Goal: Use online tool/utility: Utilize a website feature to perform a specific function

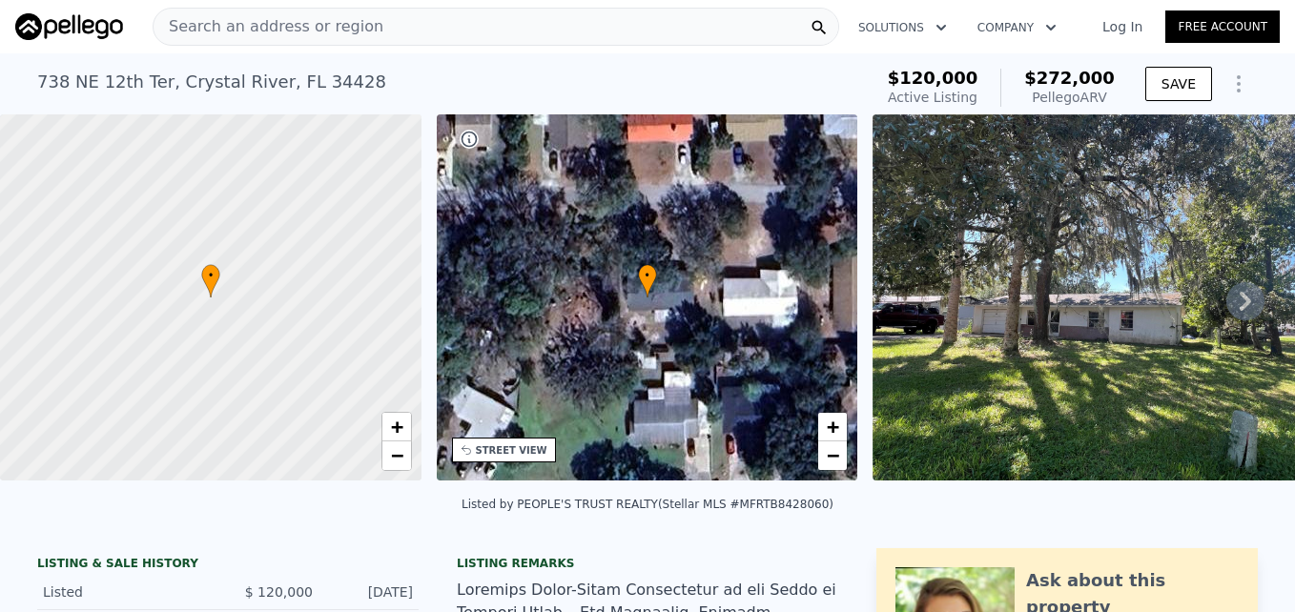
scroll to position [0, 915]
type input "3"
type input "2"
type input "3.5"
type input "1680"
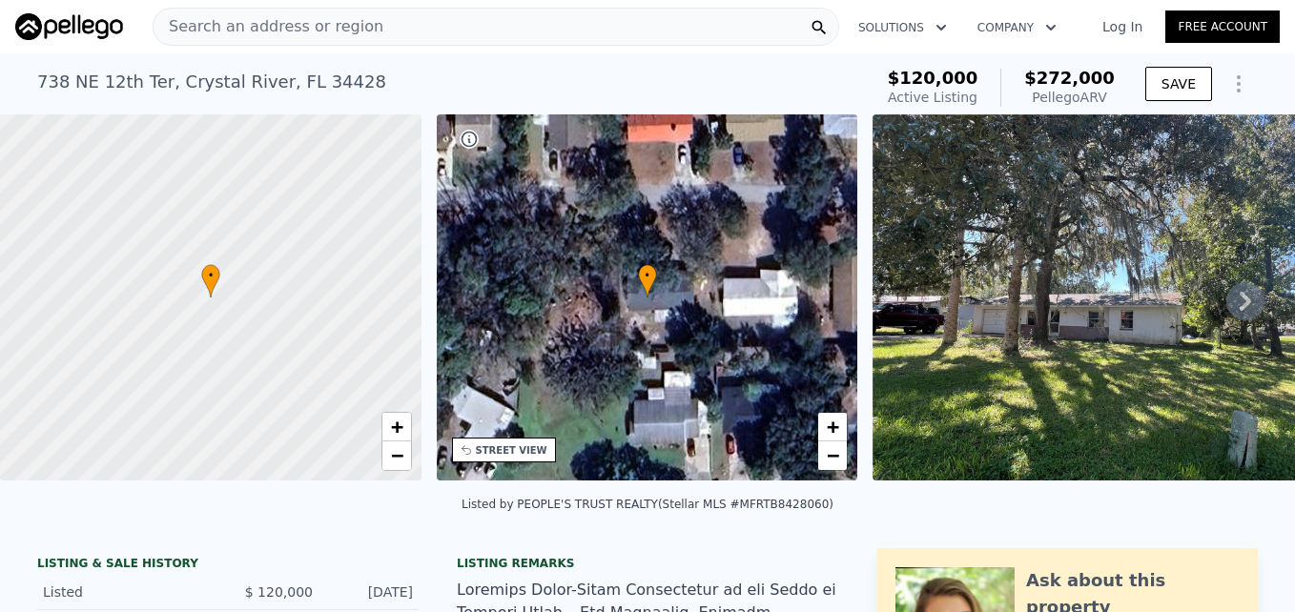
type input "2829"
type input "9349"
type input "22287"
checkbox input "false"
type input "$ 570,000"
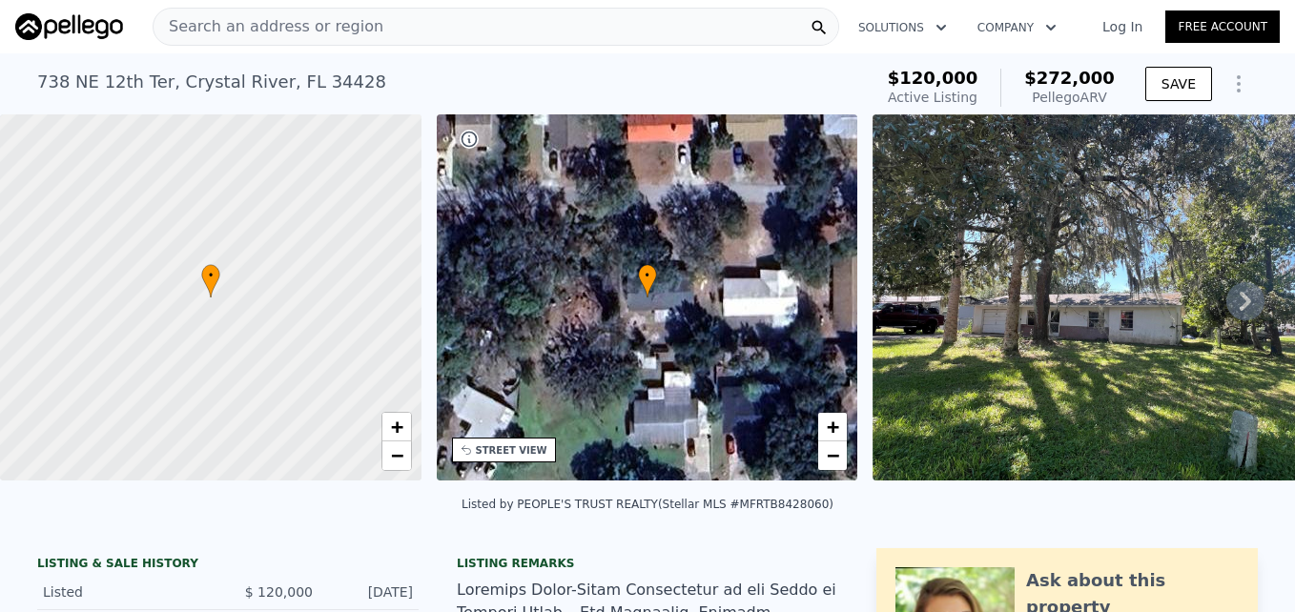
type input "5"
type input "$ 400,242"
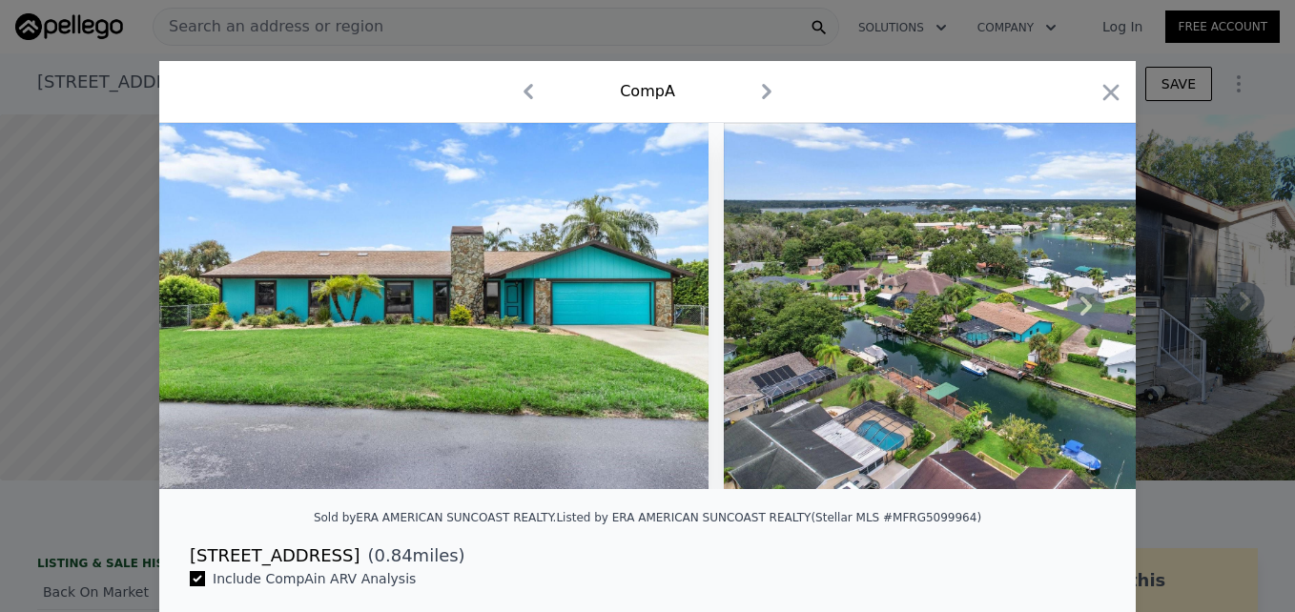
click at [1067, 318] on icon at bounding box center [1086, 306] width 38 height 38
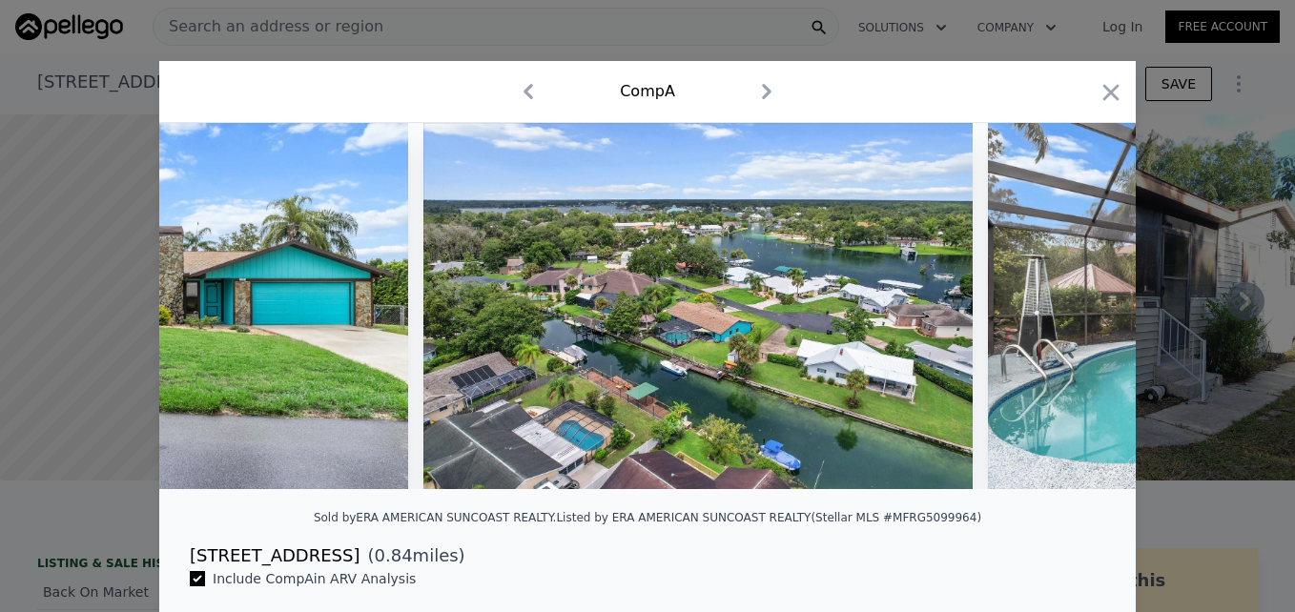
scroll to position [0, 458]
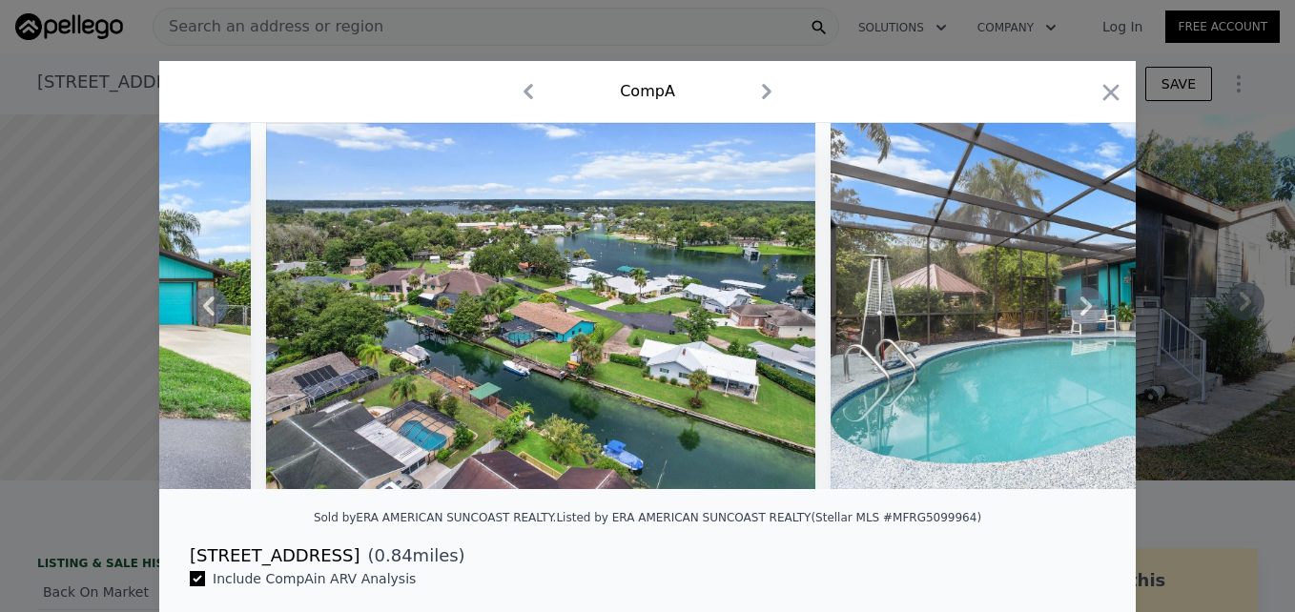
click at [1067, 318] on icon at bounding box center [1086, 306] width 38 height 38
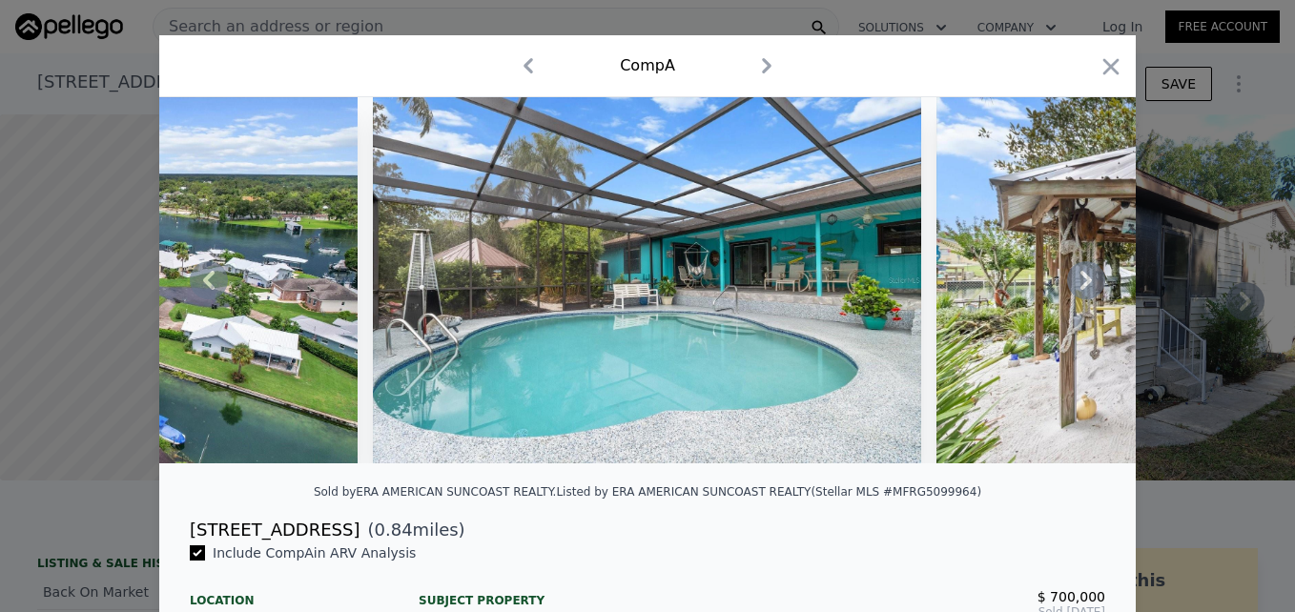
scroll to position [22, 0]
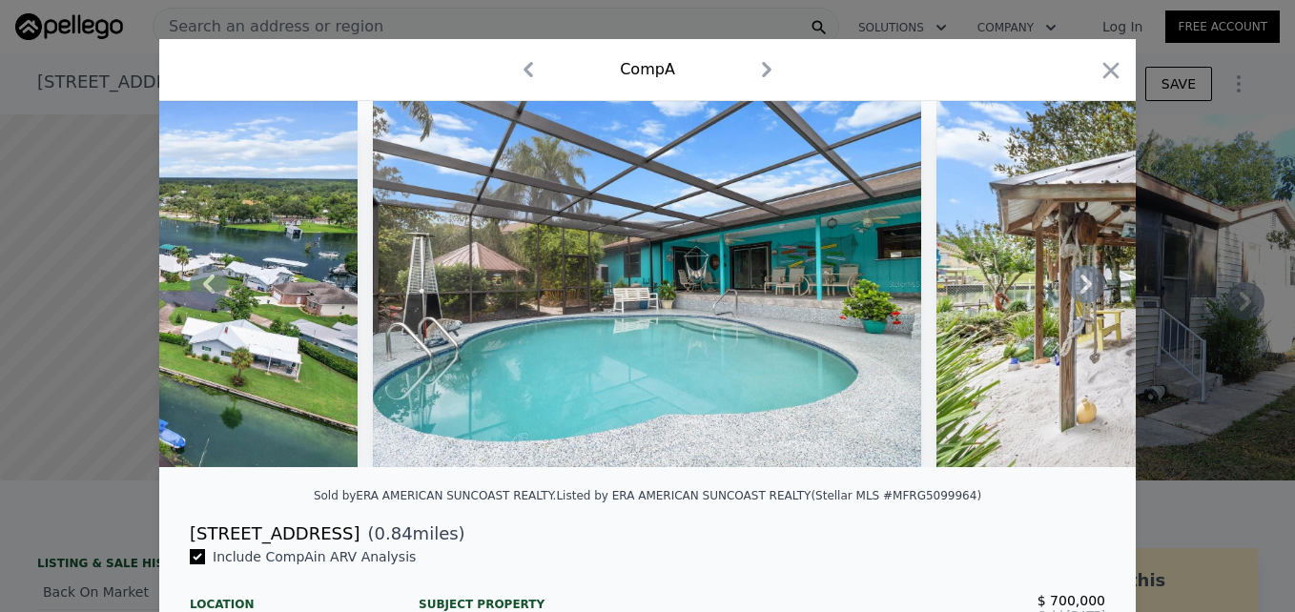
click at [1073, 293] on icon at bounding box center [1086, 284] width 38 height 38
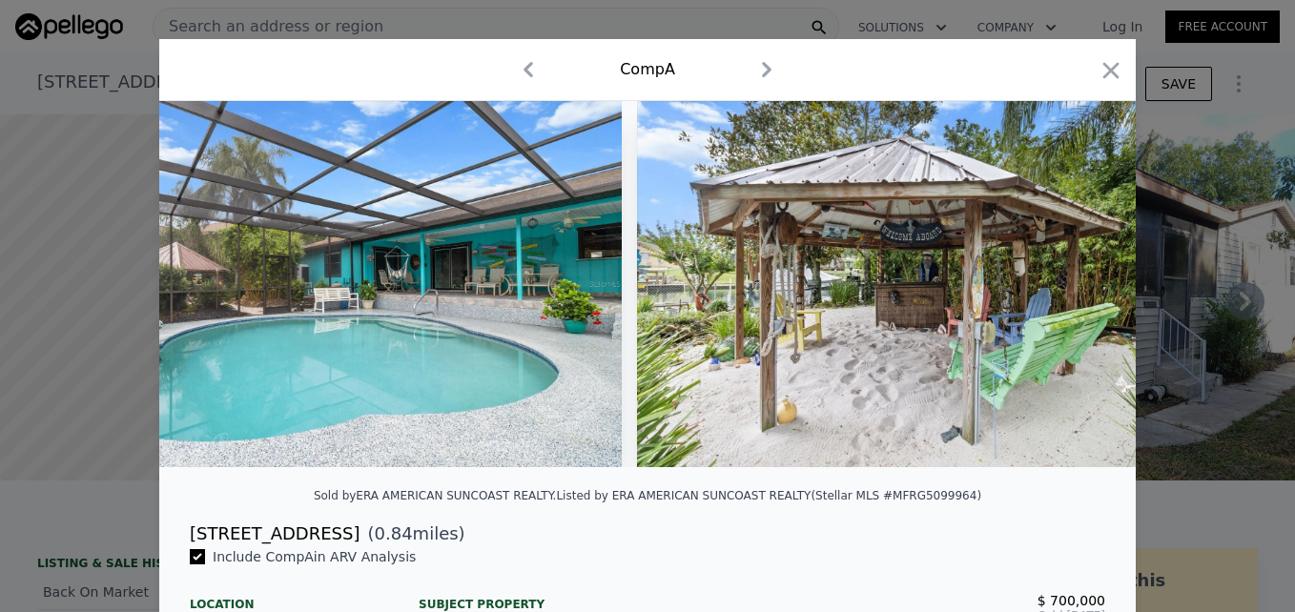
scroll to position [0, 1373]
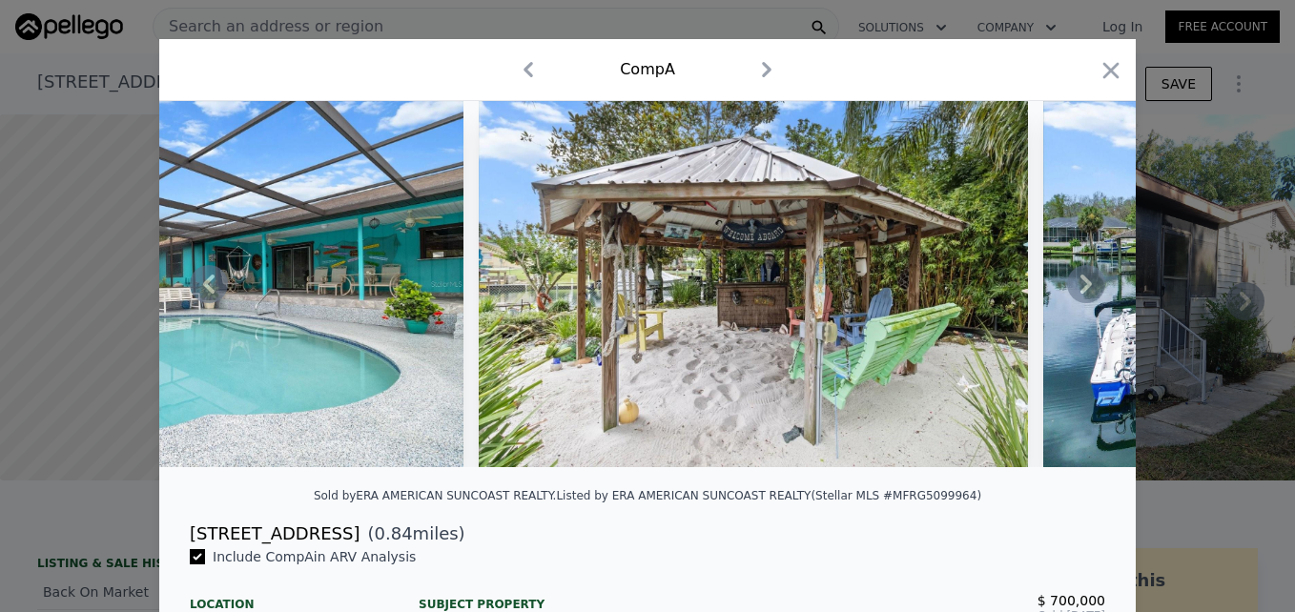
click at [1073, 293] on icon at bounding box center [1086, 284] width 38 height 38
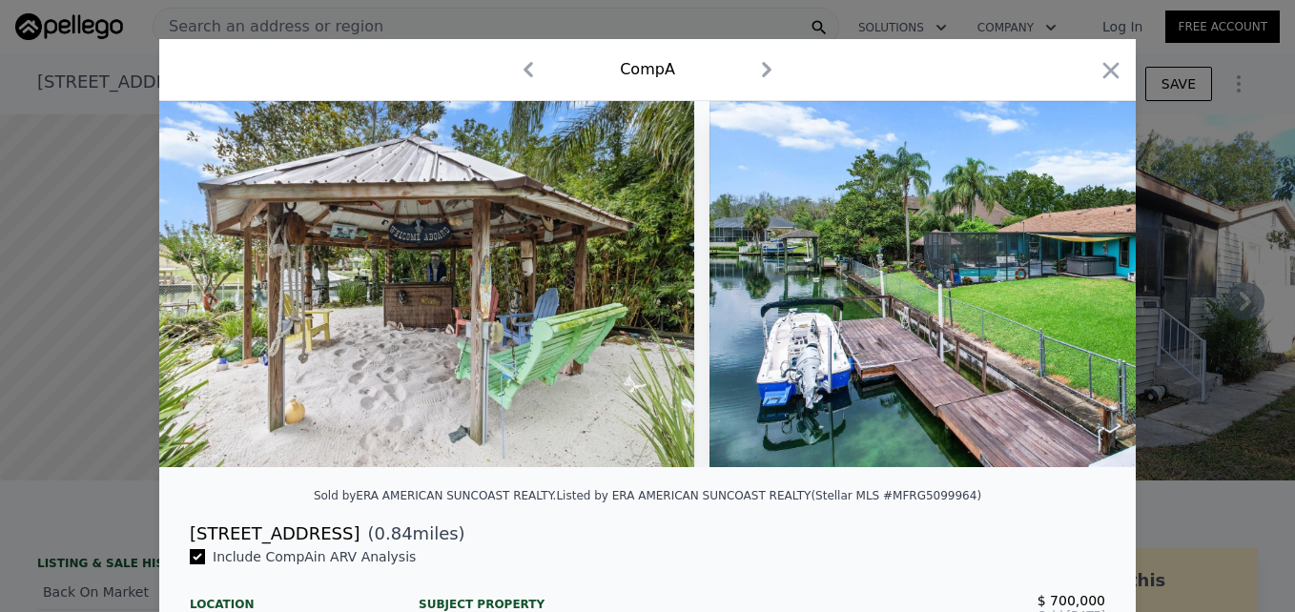
scroll to position [0, 1831]
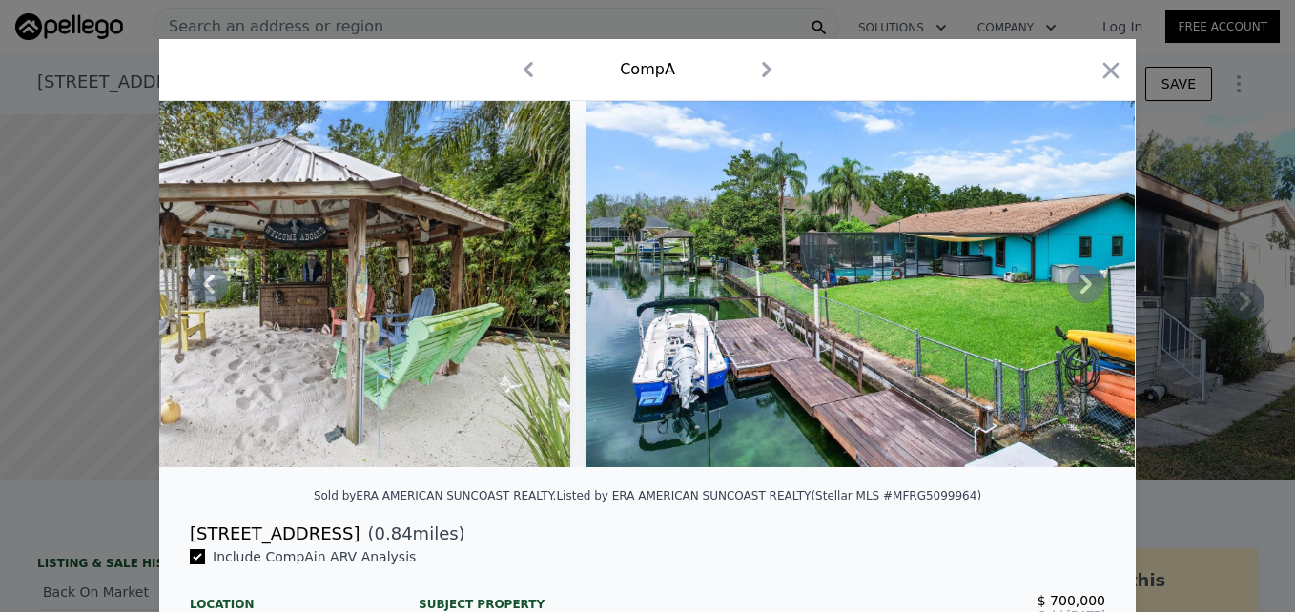
click at [1073, 293] on icon at bounding box center [1086, 284] width 38 height 38
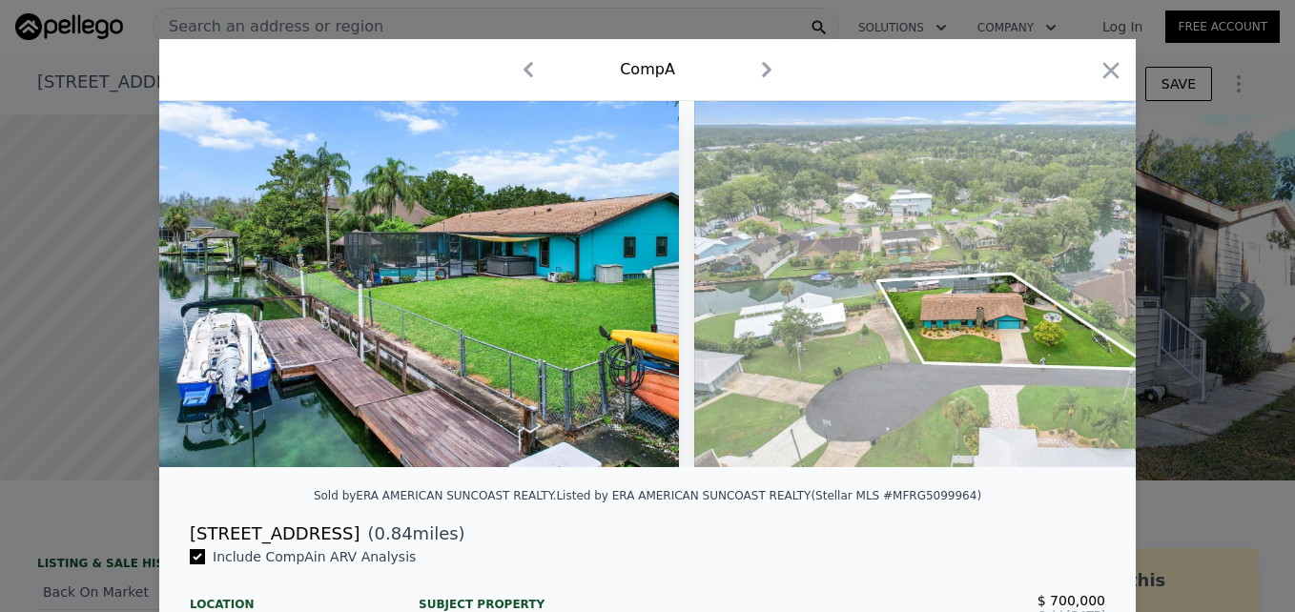
scroll to position [0, 2289]
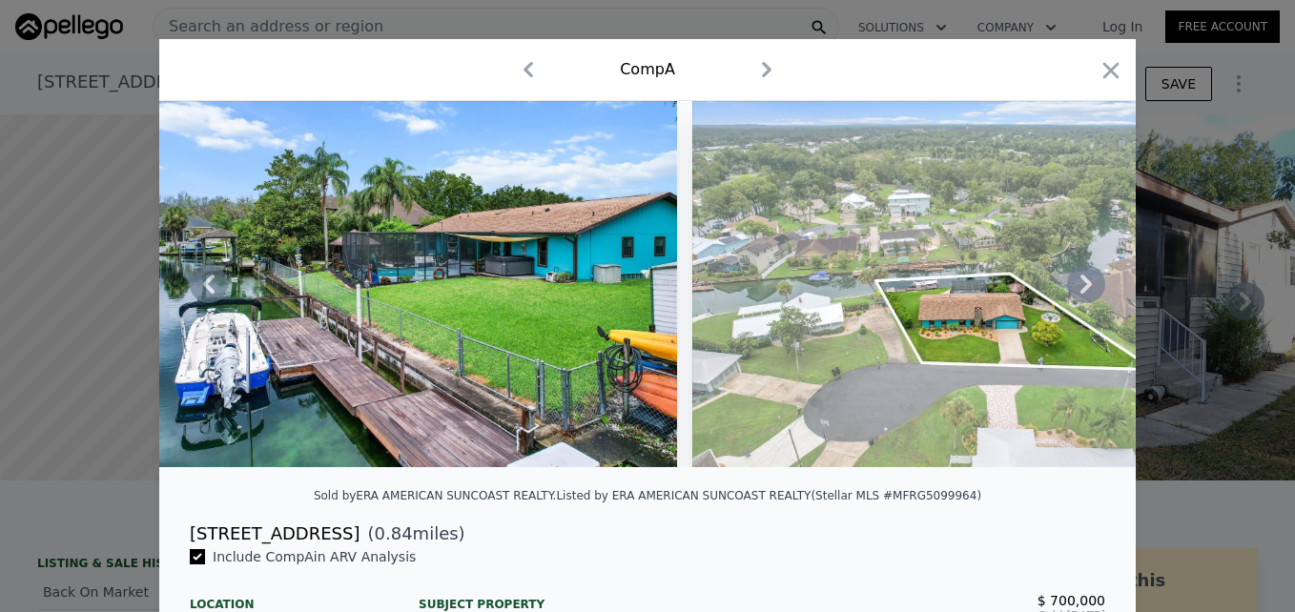
click at [1080, 294] on icon at bounding box center [1085, 284] width 11 height 19
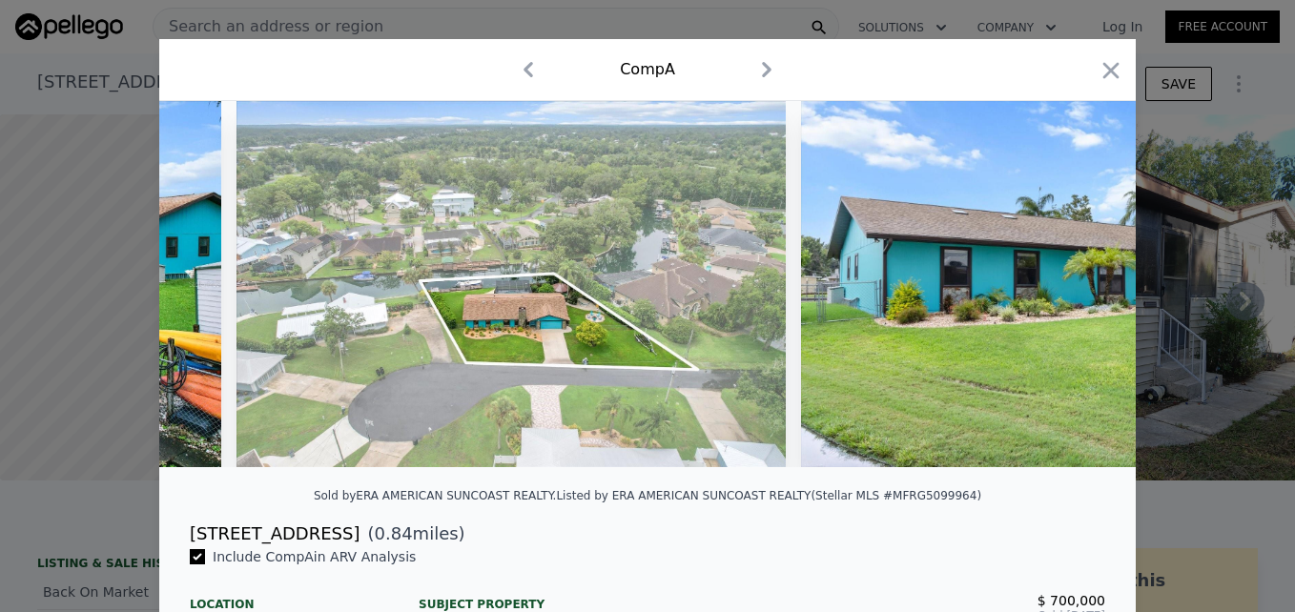
scroll to position [0, 2746]
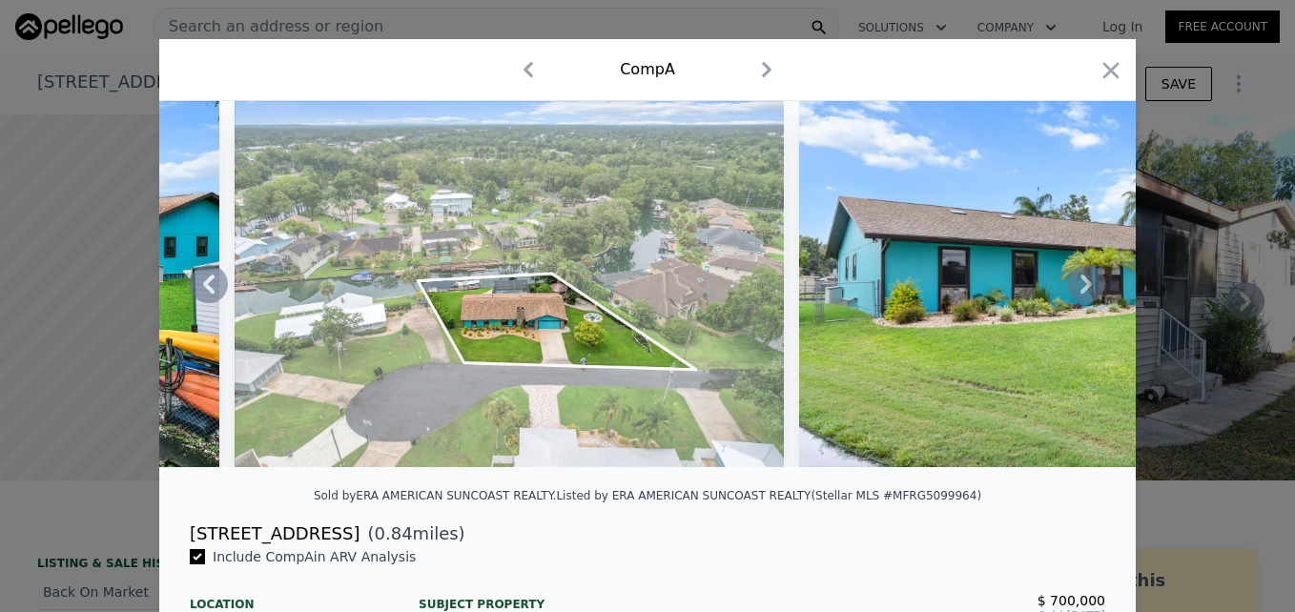
click at [1080, 294] on icon at bounding box center [1085, 284] width 11 height 19
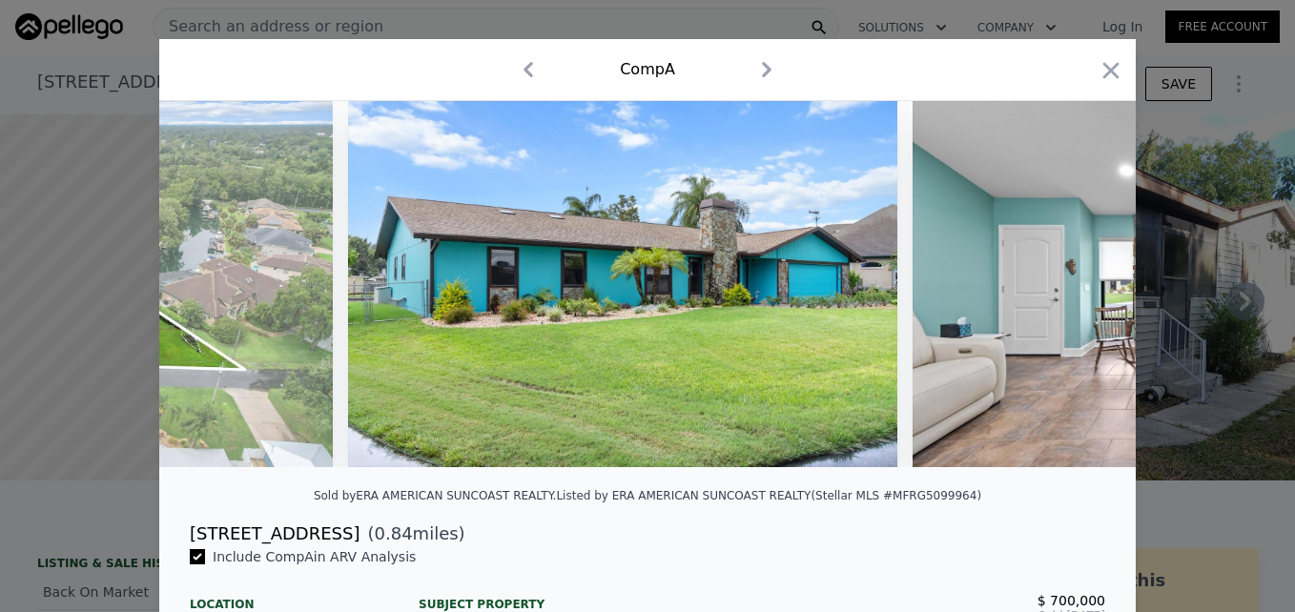
scroll to position [0, 3204]
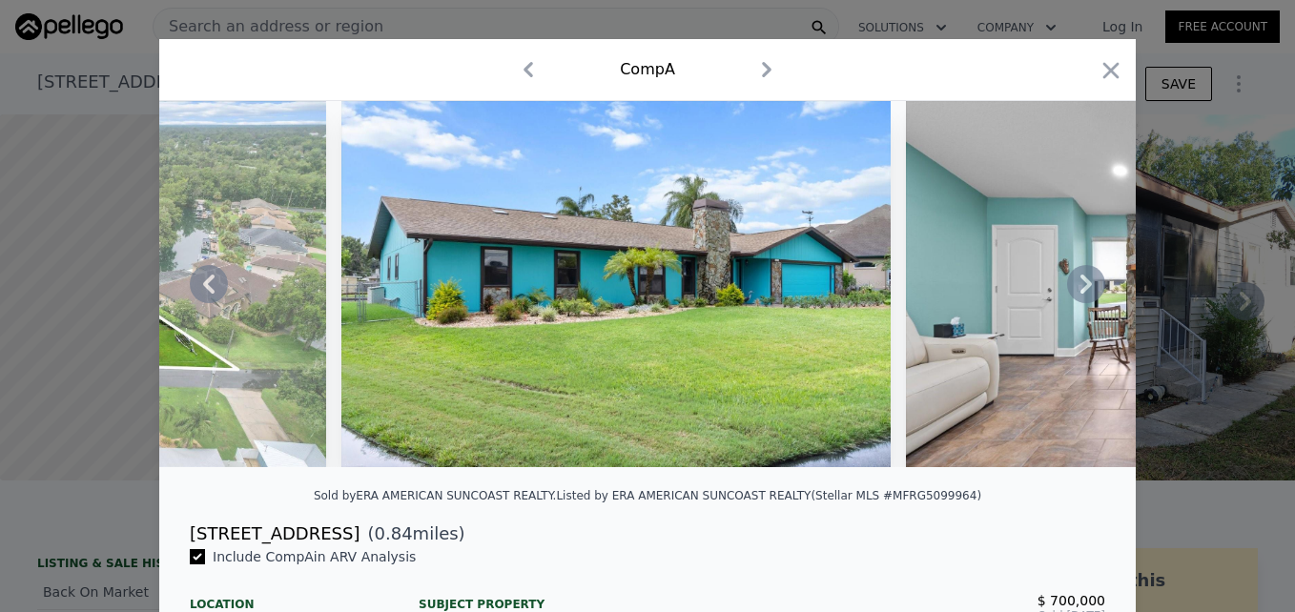
click at [1080, 294] on icon at bounding box center [1085, 284] width 11 height 19
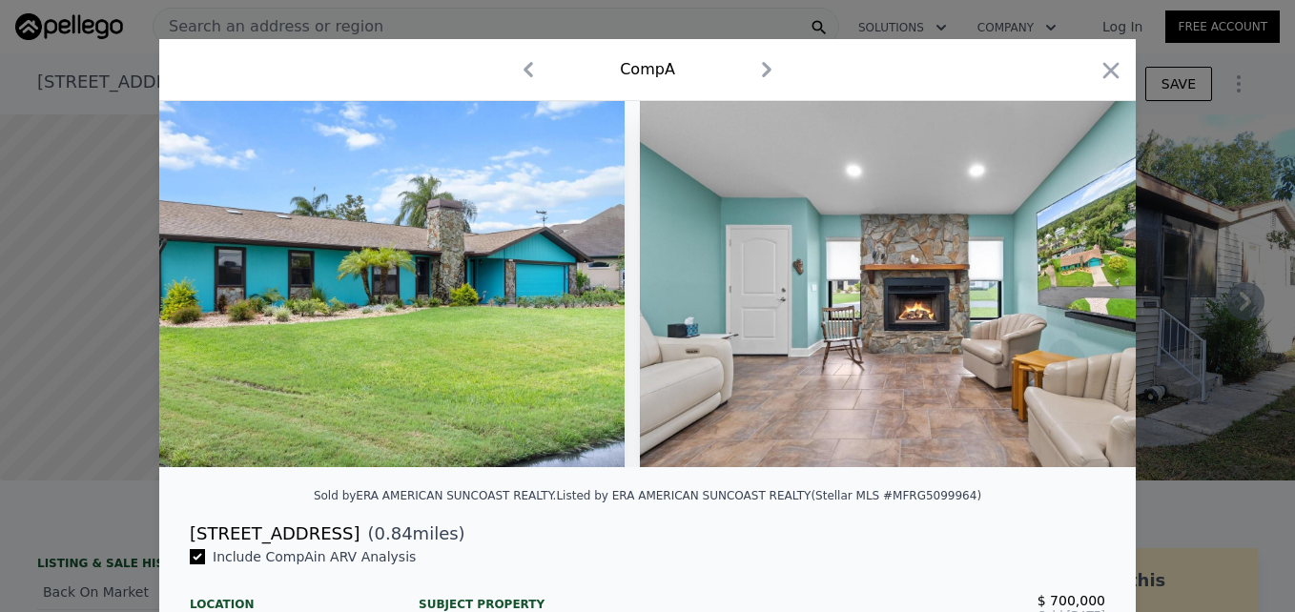
scroll to position [0, 3662]
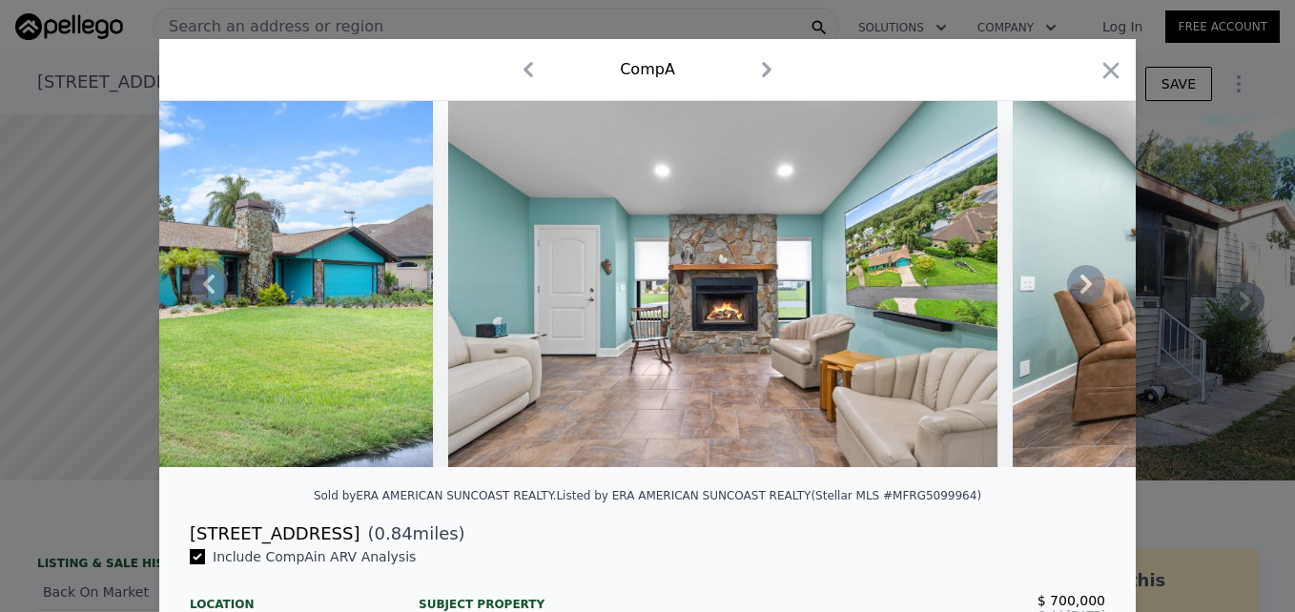
click at [1080, 294] on icon at bounding box center [1085, 284] width 11 height 19
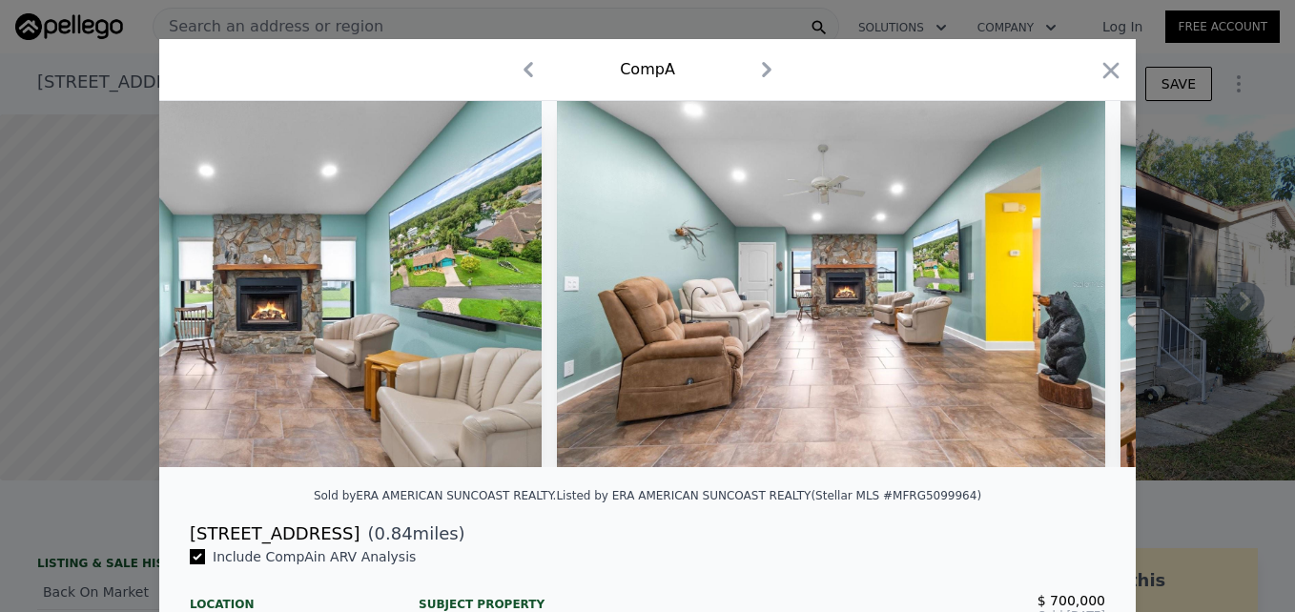
scroll to position [0, 4119]
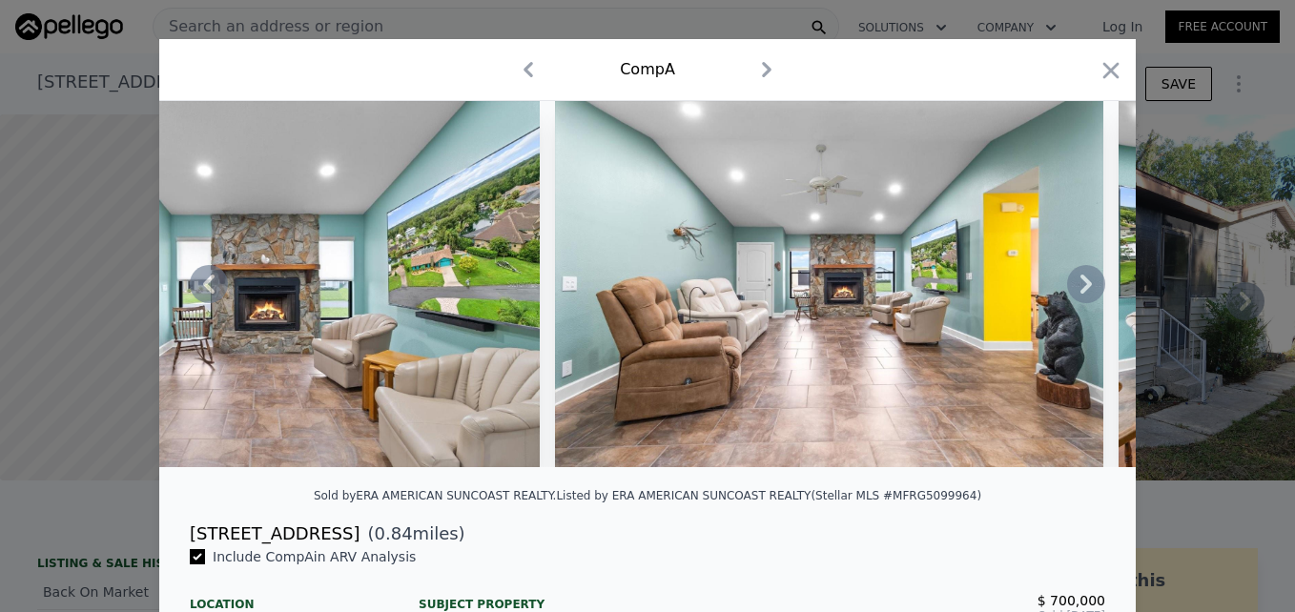
click at [1075, 291] on icon at bounding box center [1086, 284] width 38 height 38
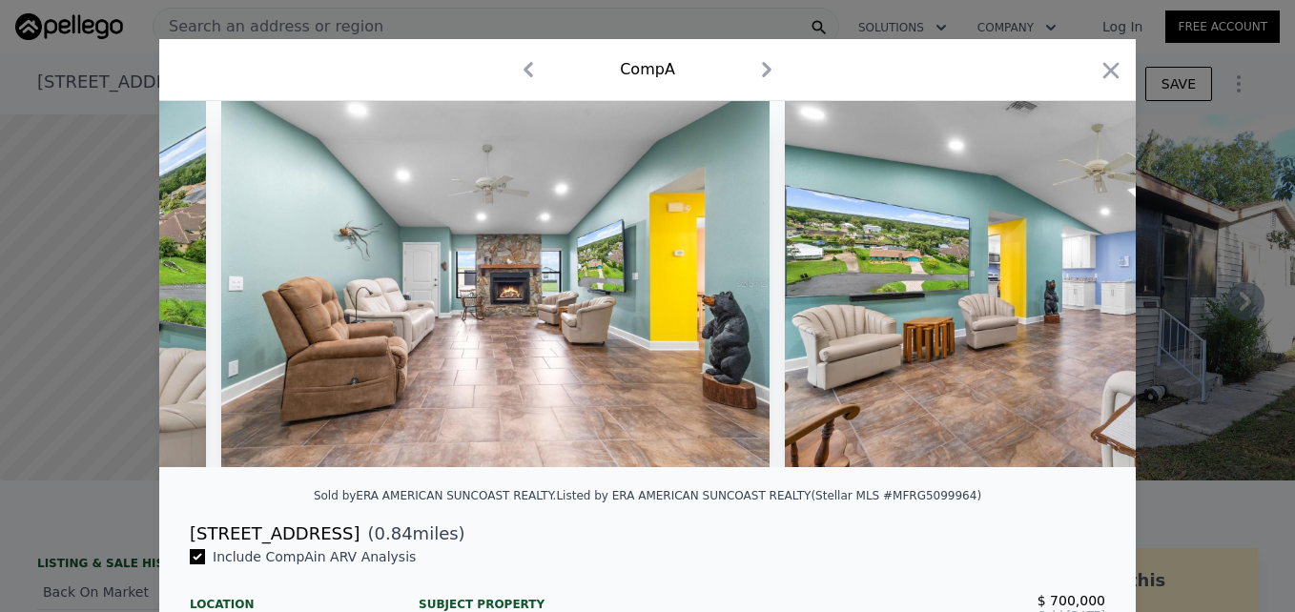
scroll to position [0, 4577]
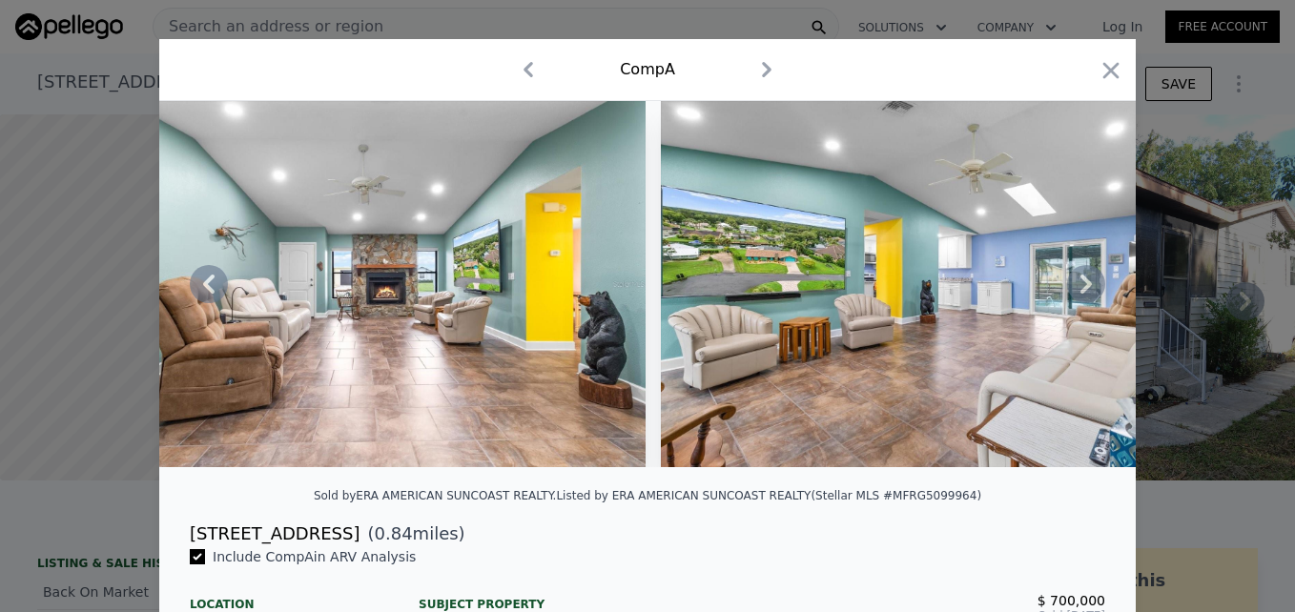
click at [1075, 291] on icon at bounding box center [1086, 284] width 38 height 38
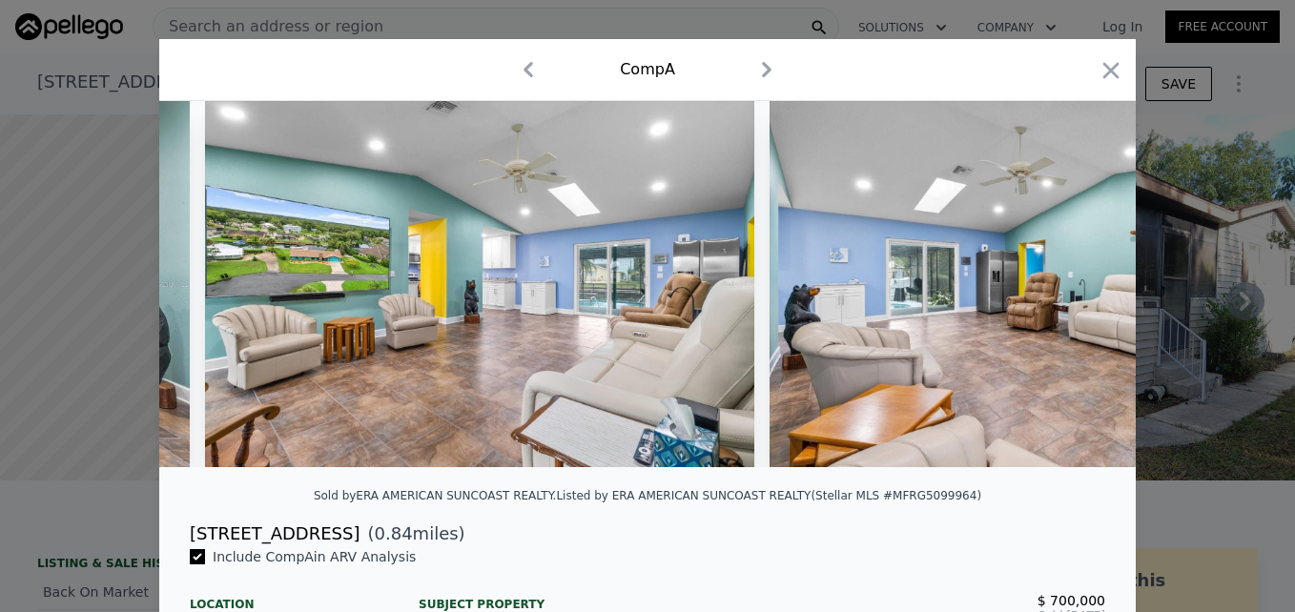
scroll to position [0, 5035]
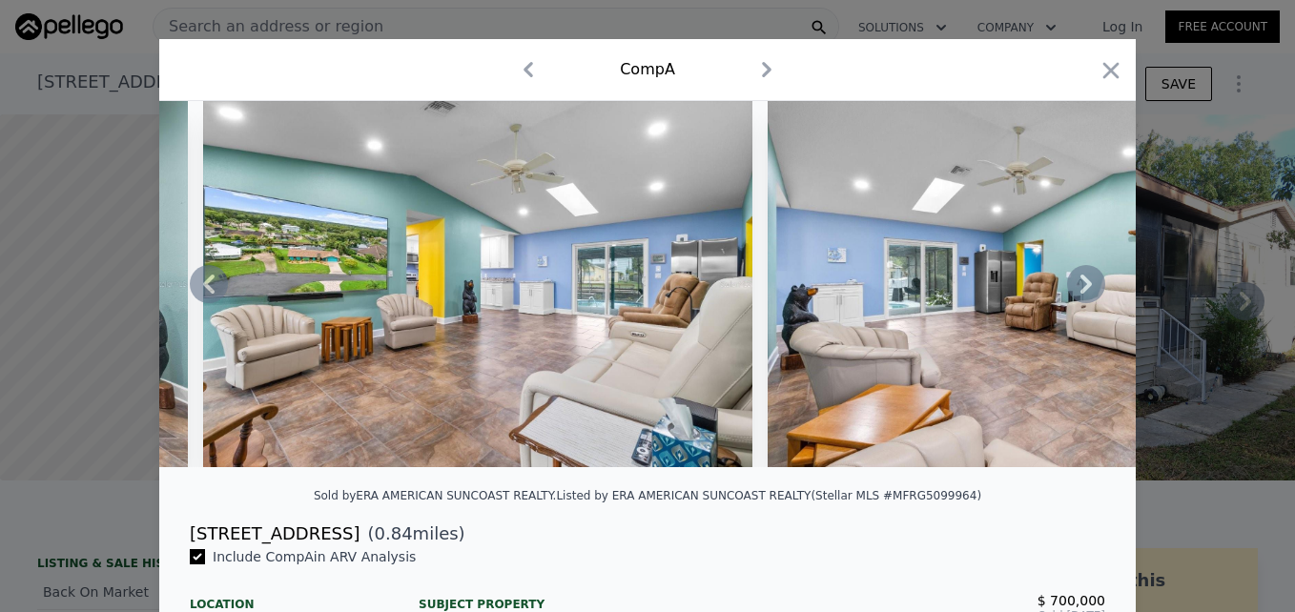
click at [1075, 291] on icon at bounding box center [1086, 284] width 38 height 38
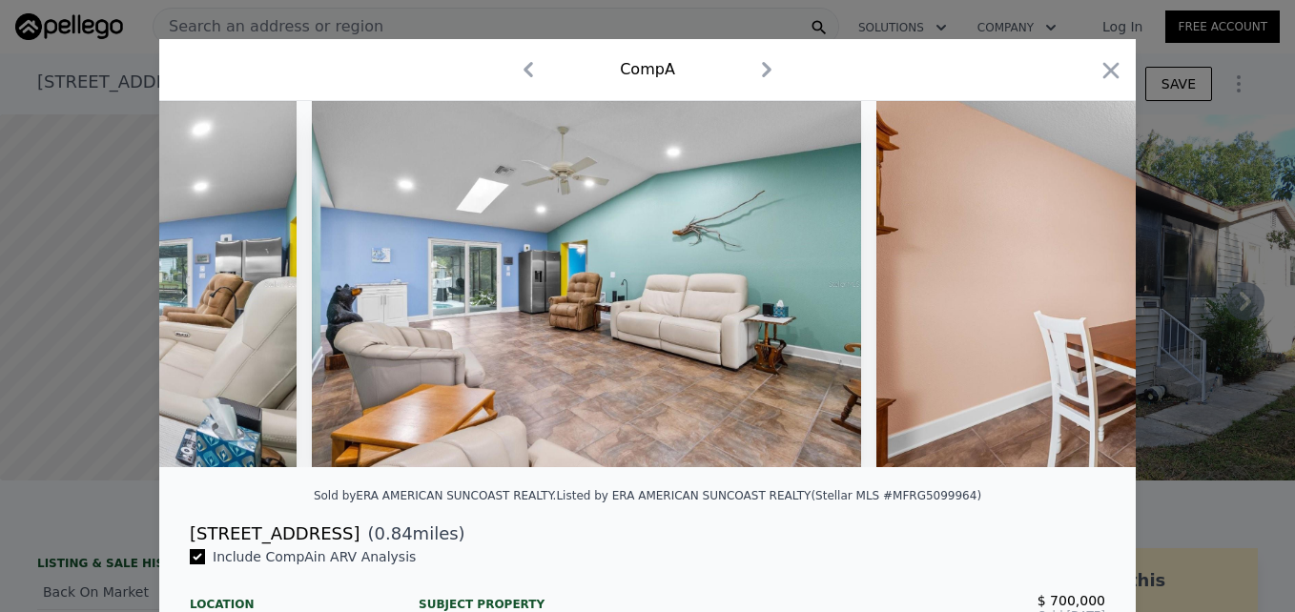
scroll to position [0, 5493]
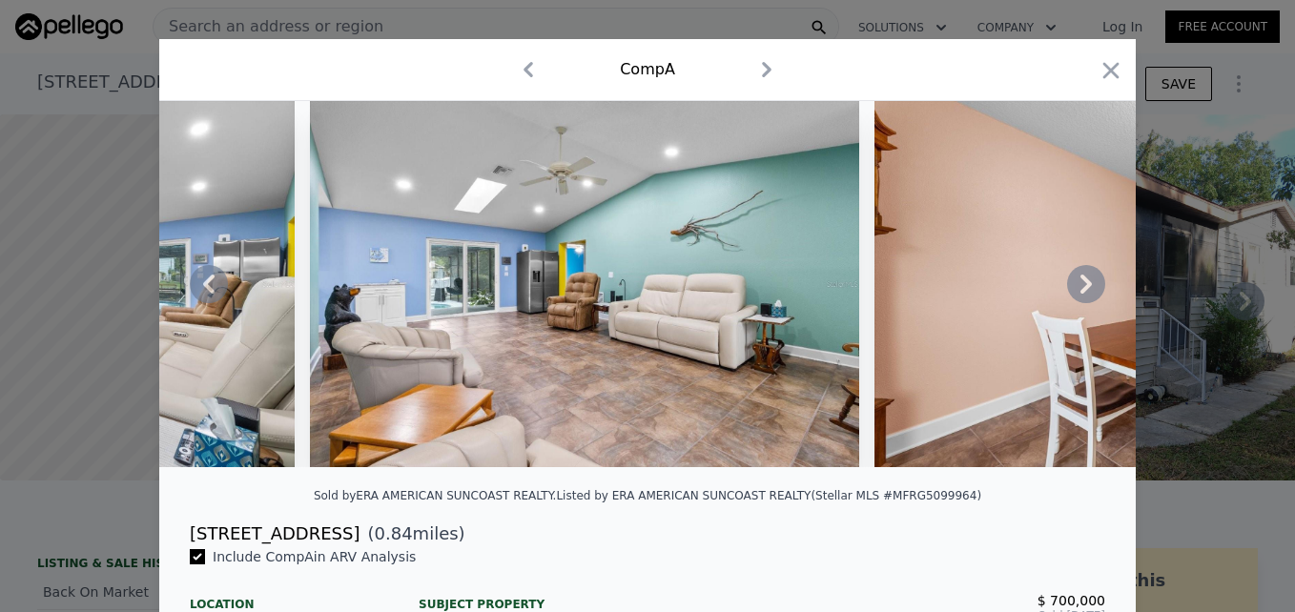
click at [1075, 291] on icon at bounding box center [1086, 284] width 38 height 38
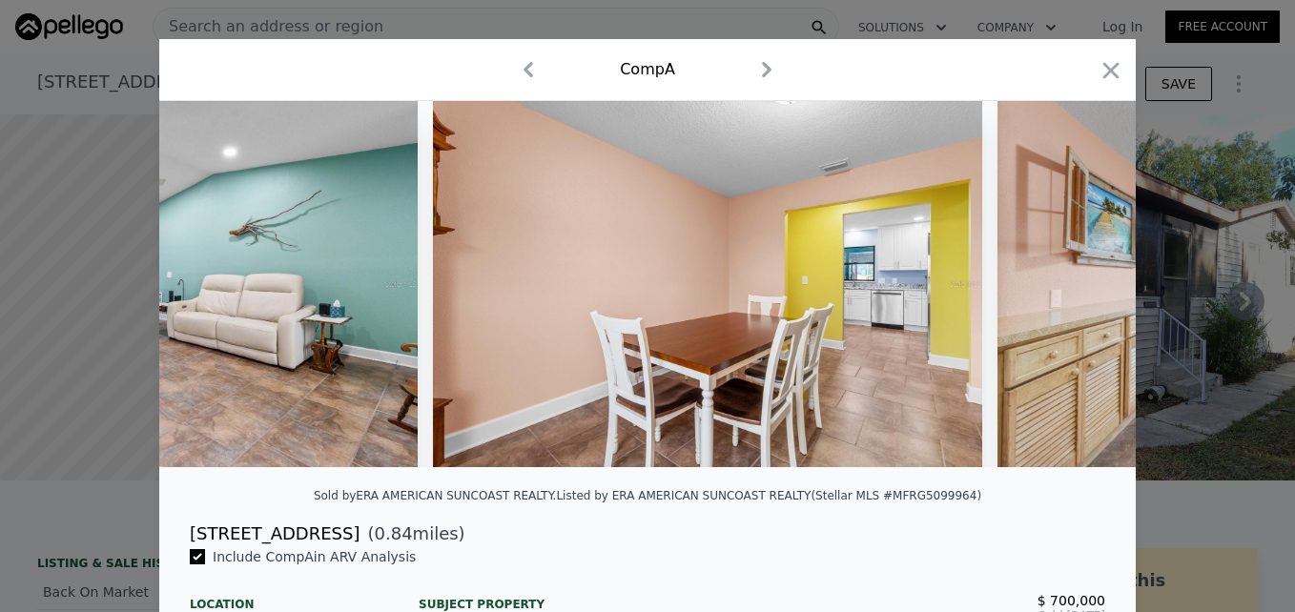
scroll to position [0, 5950]
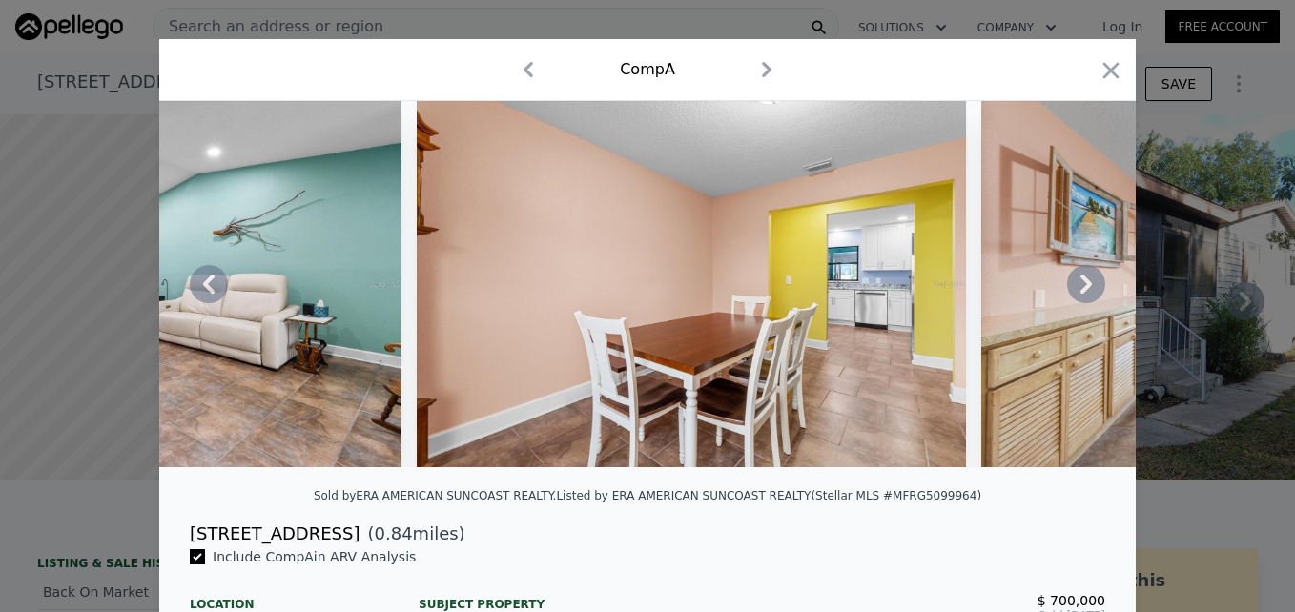
click at [1075, 291] on icon at bounding box center [1086, 284] width 38 height 38
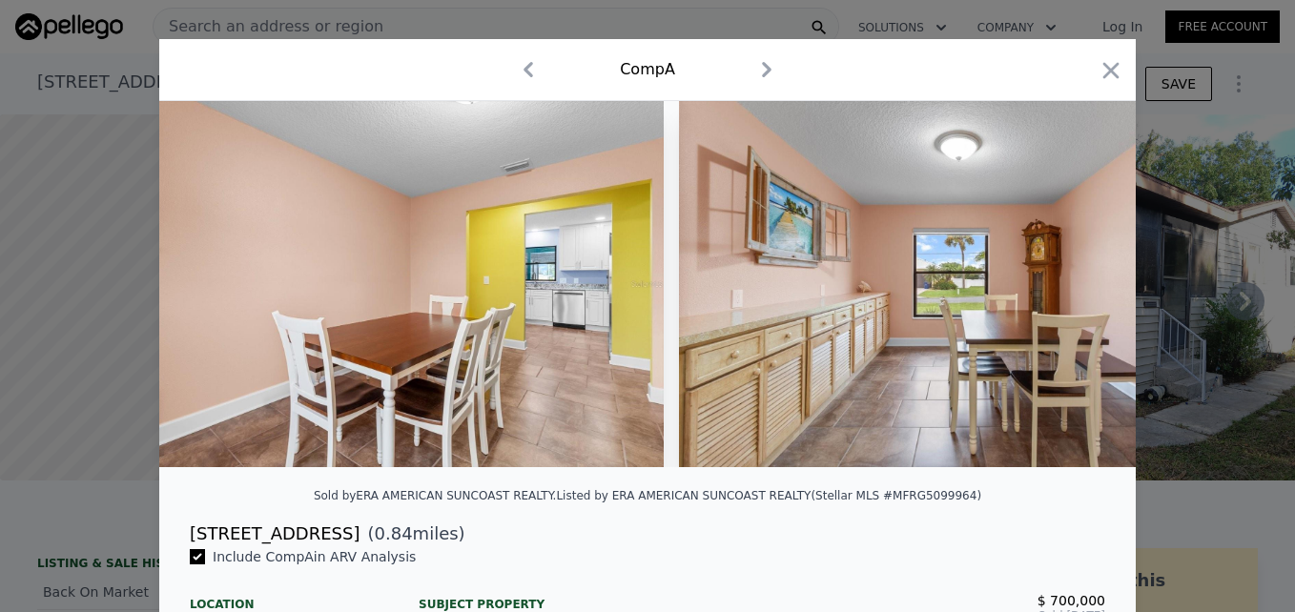
scroll to position [0, 6408]
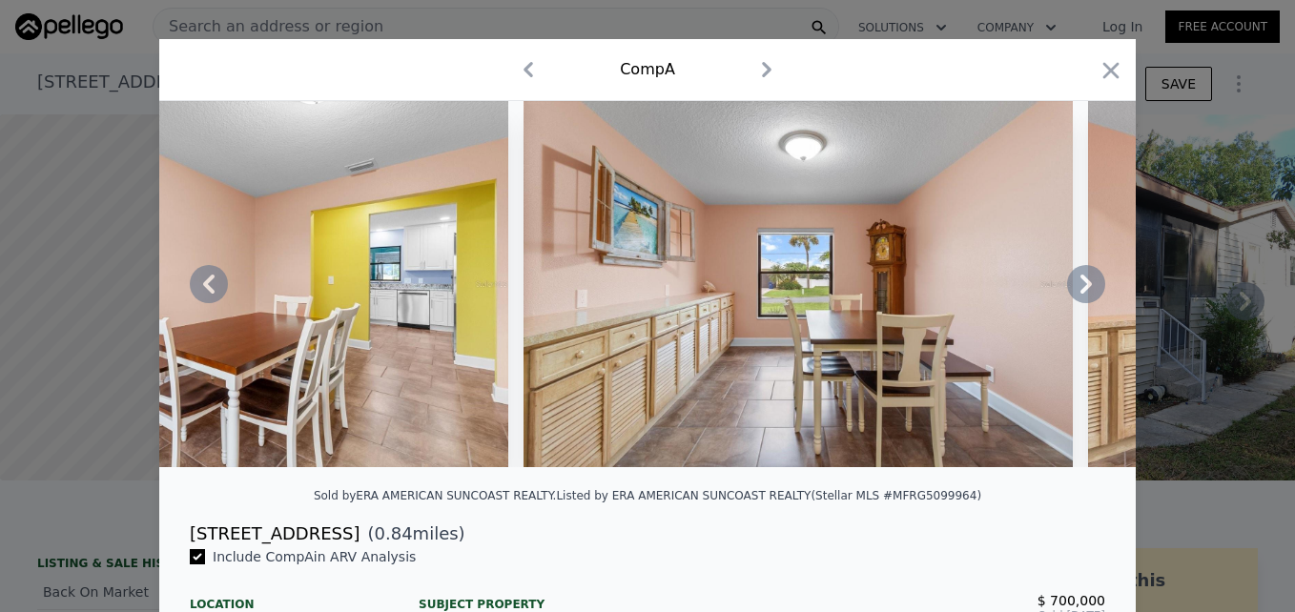
click at [1075, 293] on icon at bounding box center [1086, 284] width 38 height 38
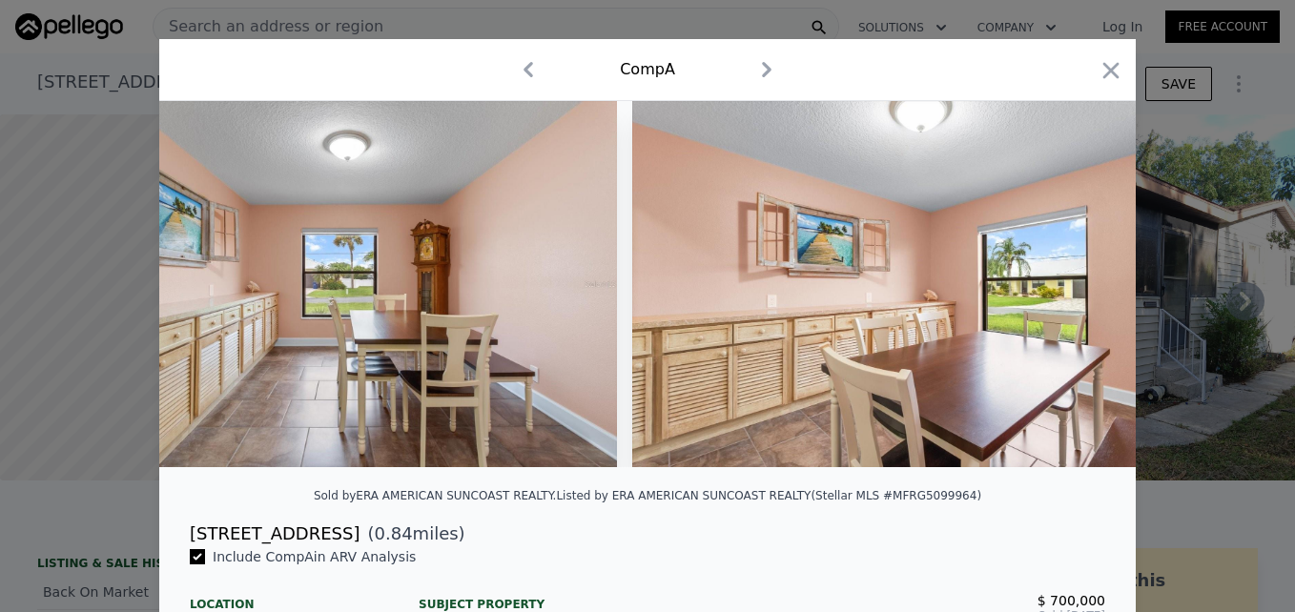
scroll to position [0, 6866]
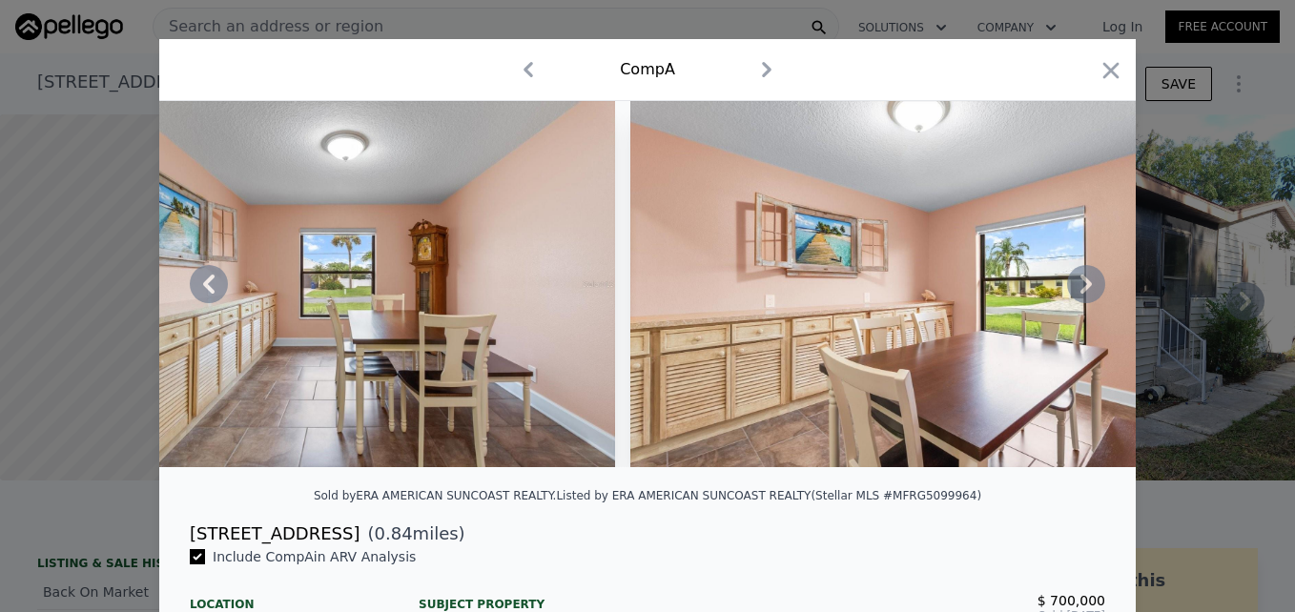
click at [1075, 293] on icon at bounding box center [1086, 284] width 38 height 38
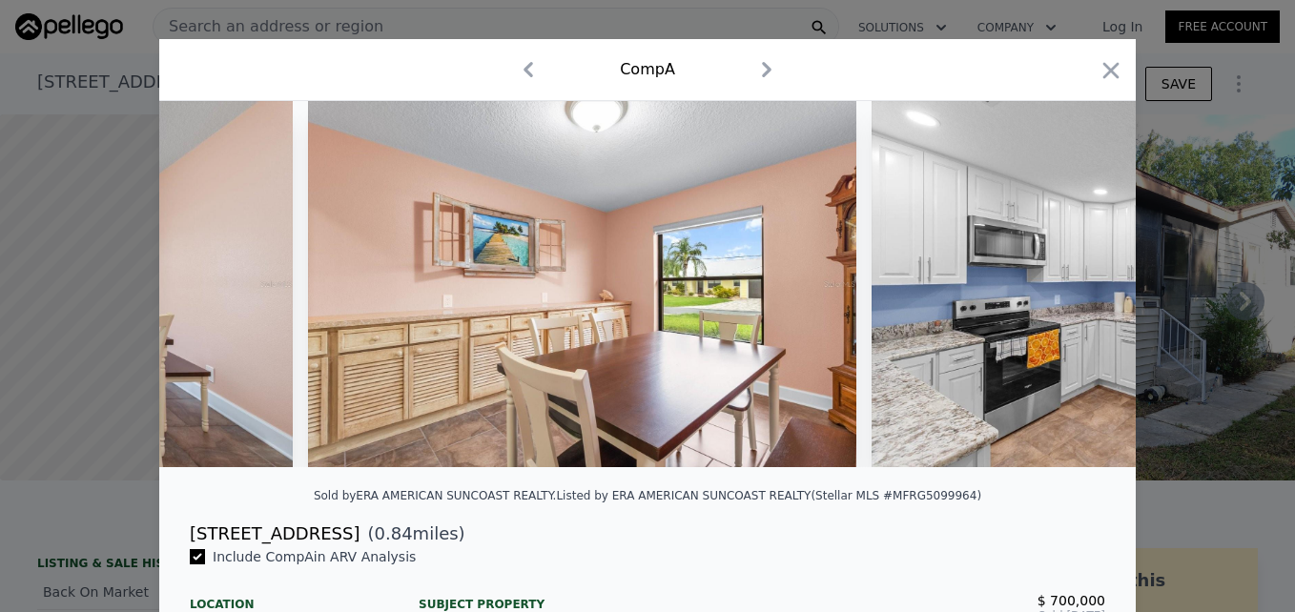
scroll to position [0, 7323]
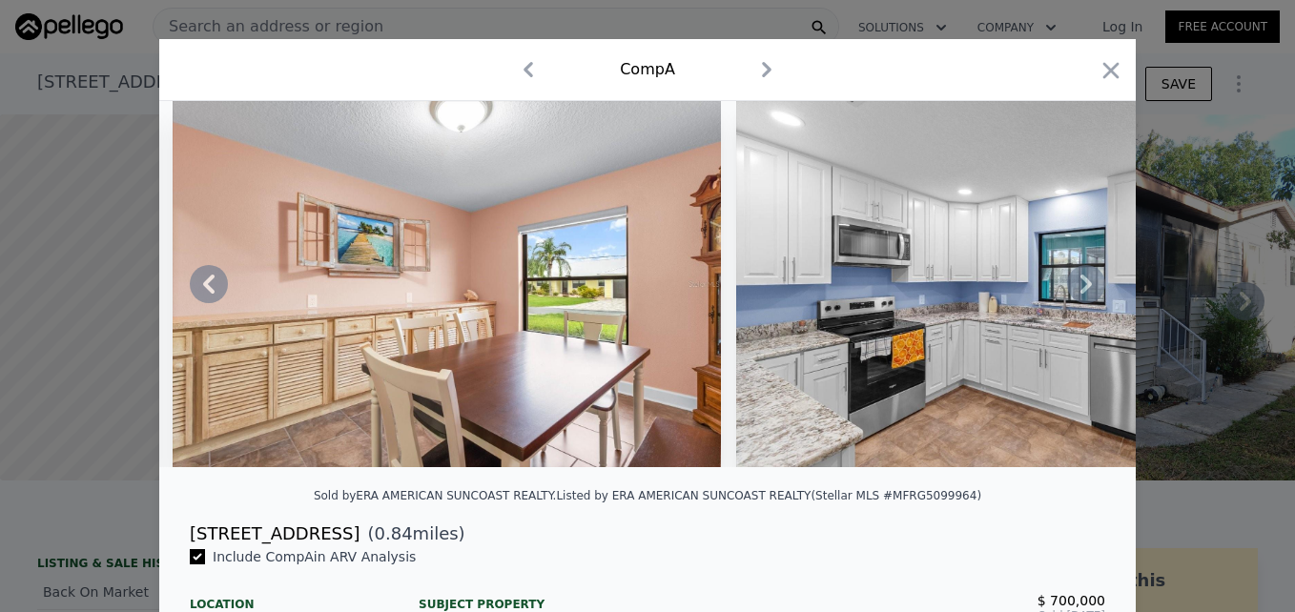
click at [1075, 293] on icon at bounding box center [1086, 284] width 38 height 38
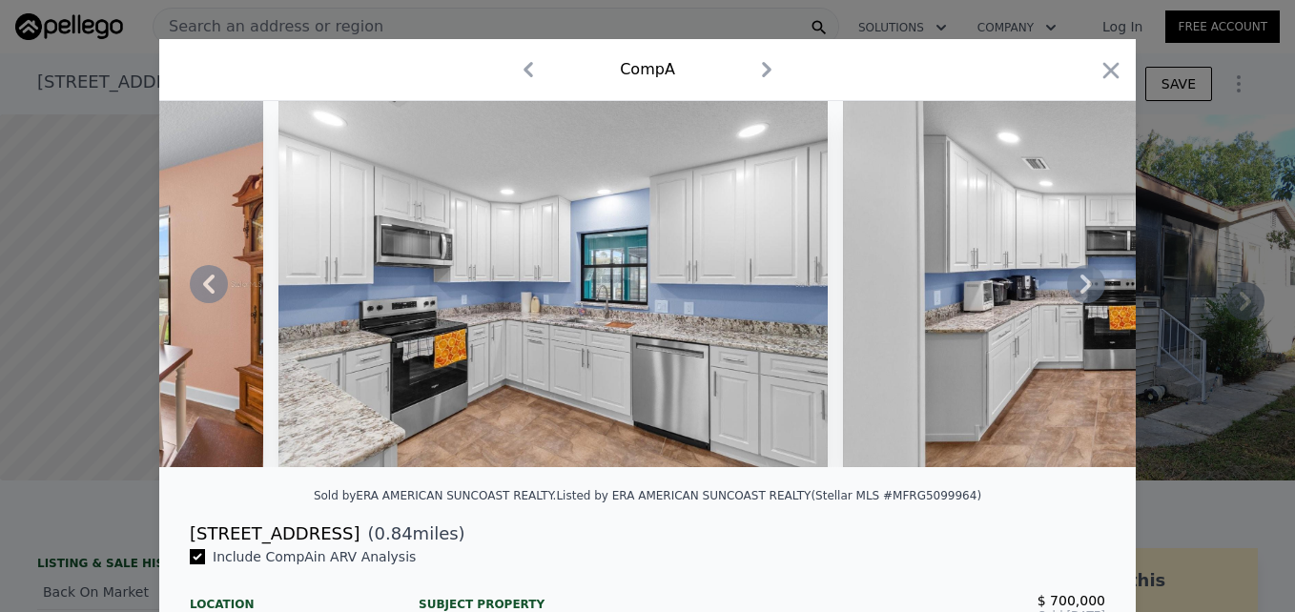
click at [1075, 293] on icon at bounding box center [1086, 284] width 38 height 38
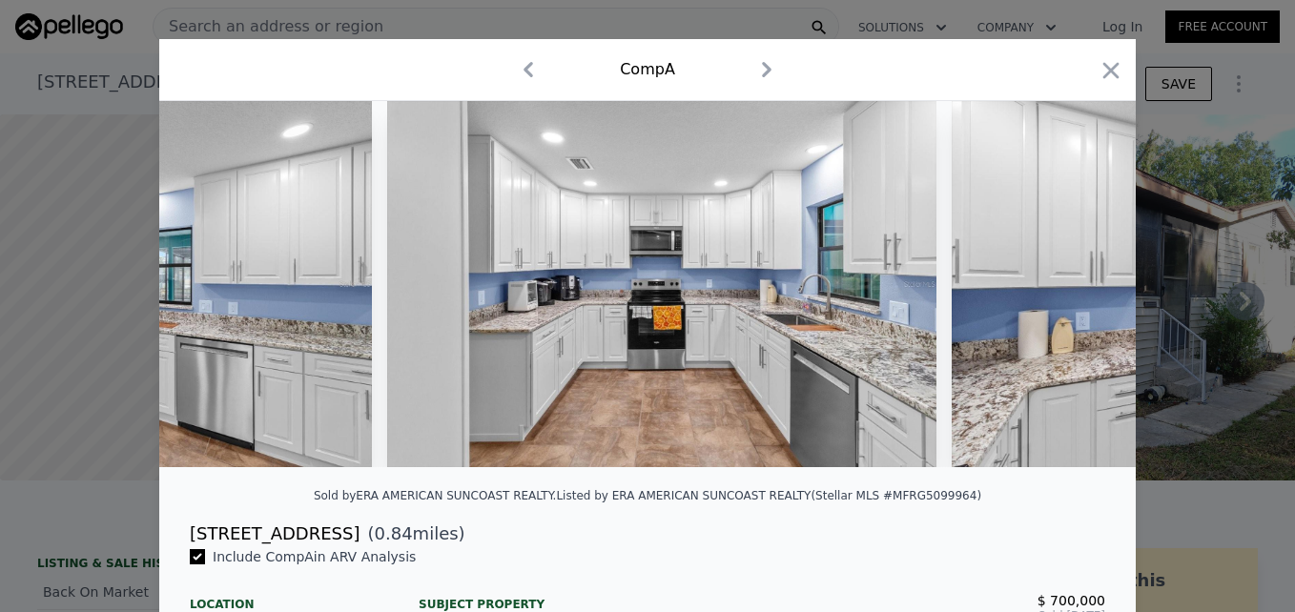
scroll to position [0, 8239]
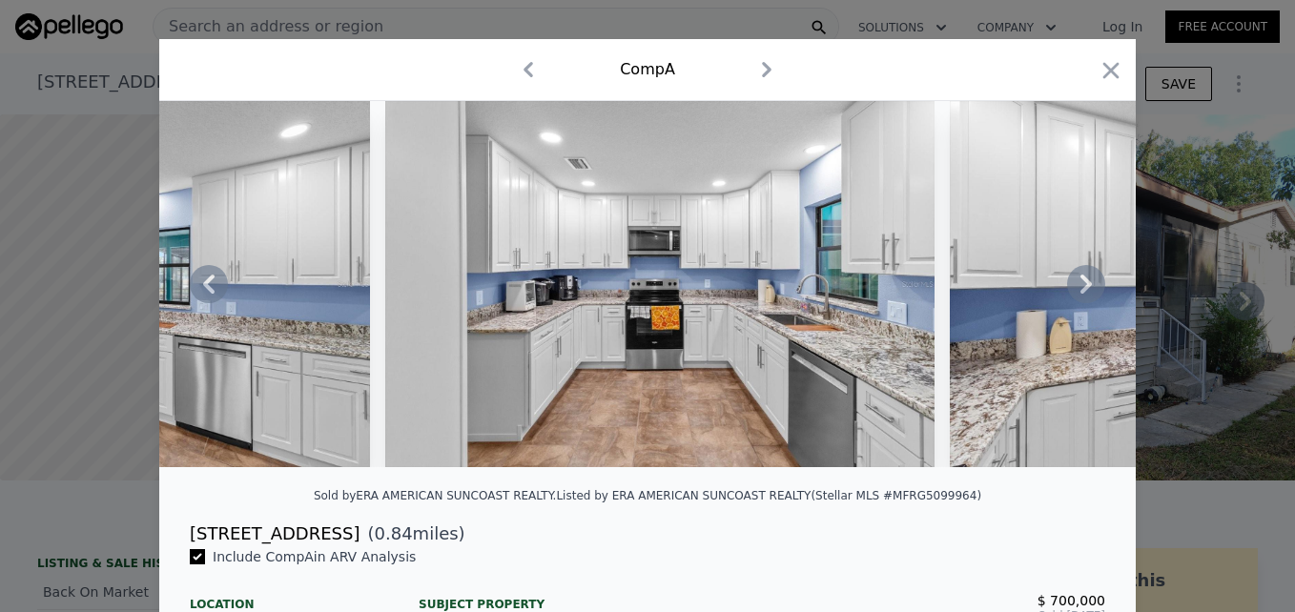
click at [1075, 293] on icon at bounding box center [1086, 284] width 38 height 38
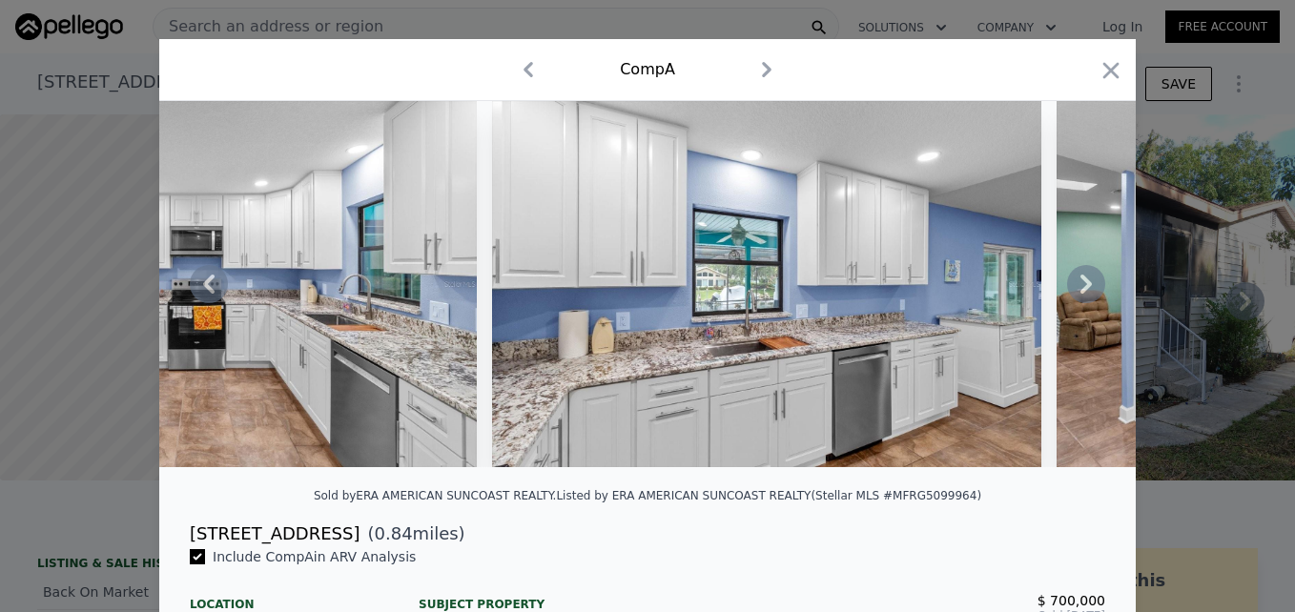
click at [1075, 293] on icon at bounding box center [1086, 284] width 38 height 38
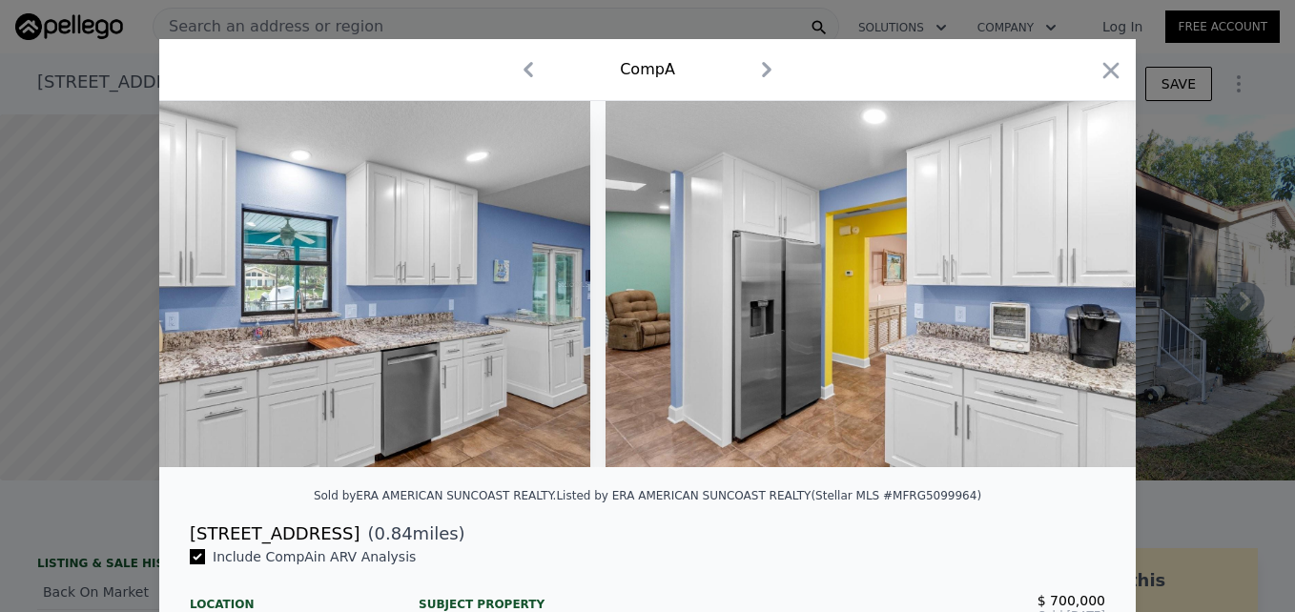
scroll to position [0, 9154]
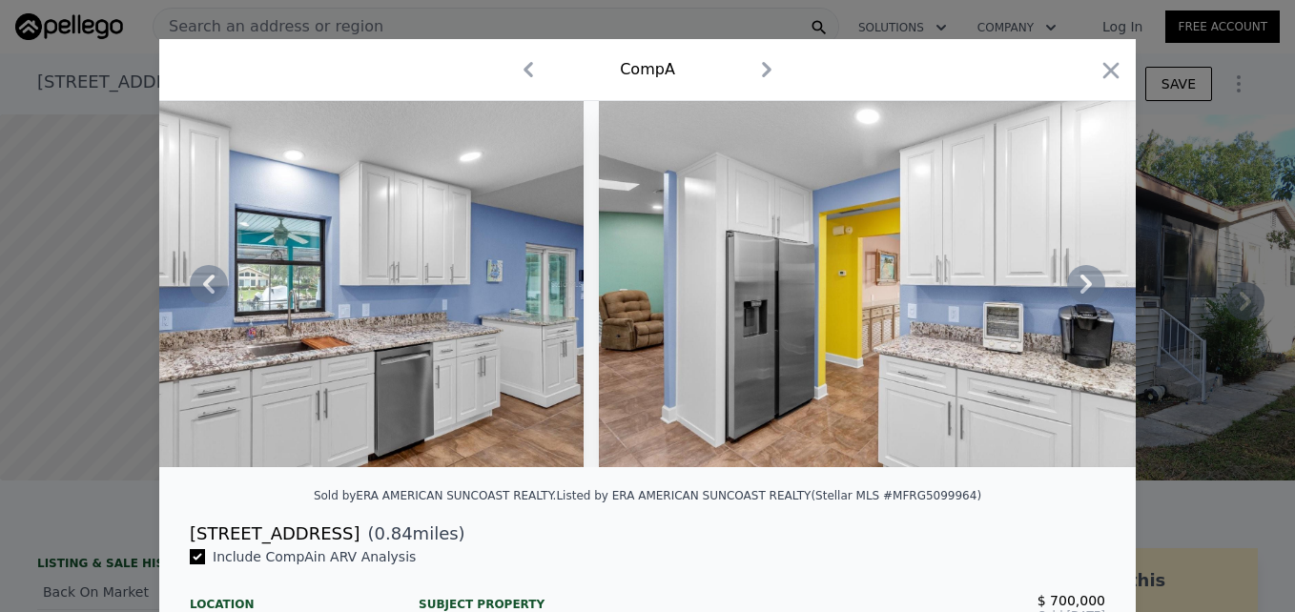
click at [1075, 293] on icon at bounding box center [1086, 284] width 38 height 38
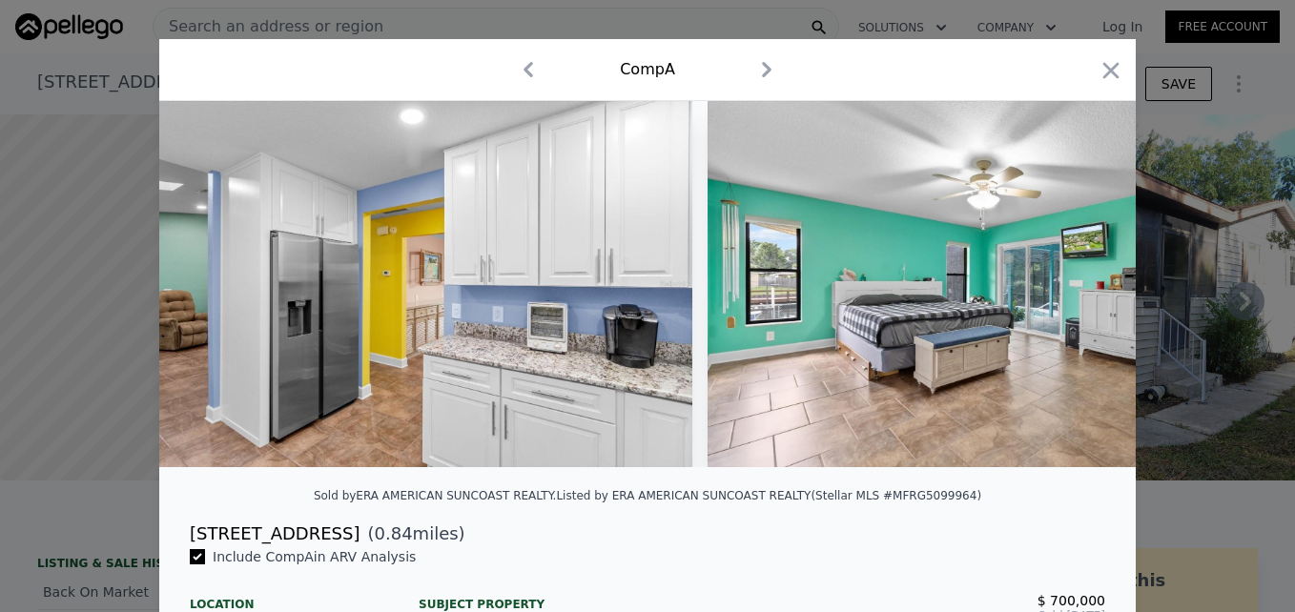
scroll to position [0, 9612]
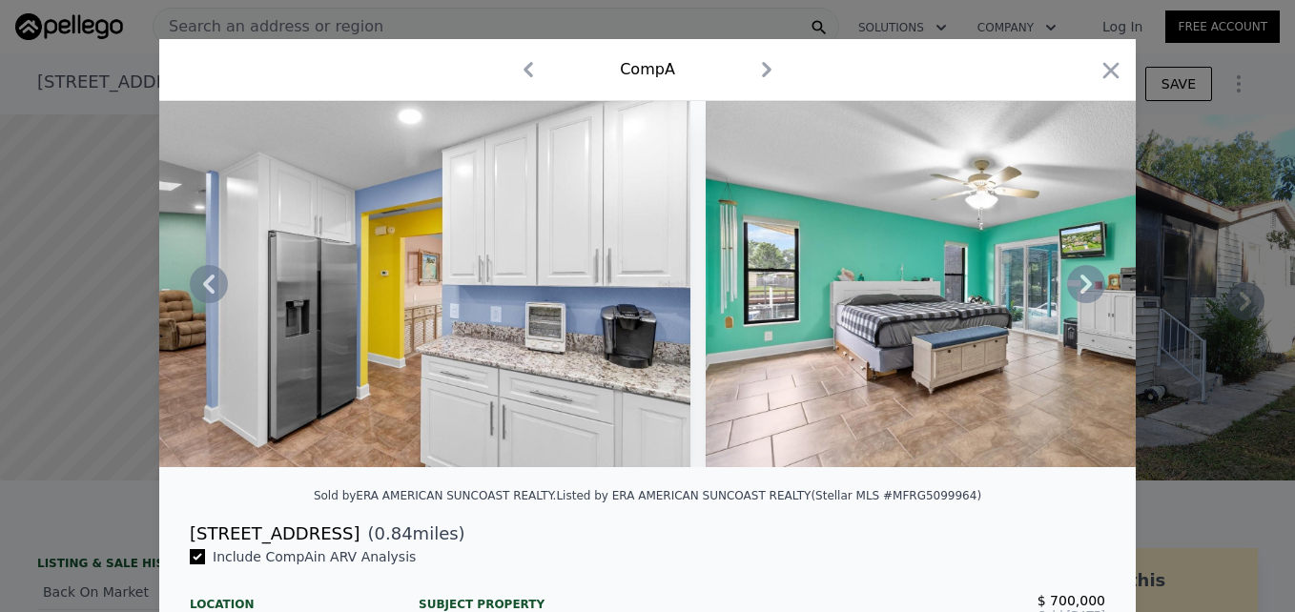
click at [1080, 287] on icon at bounding box center [1085, 284] width 11 height 19
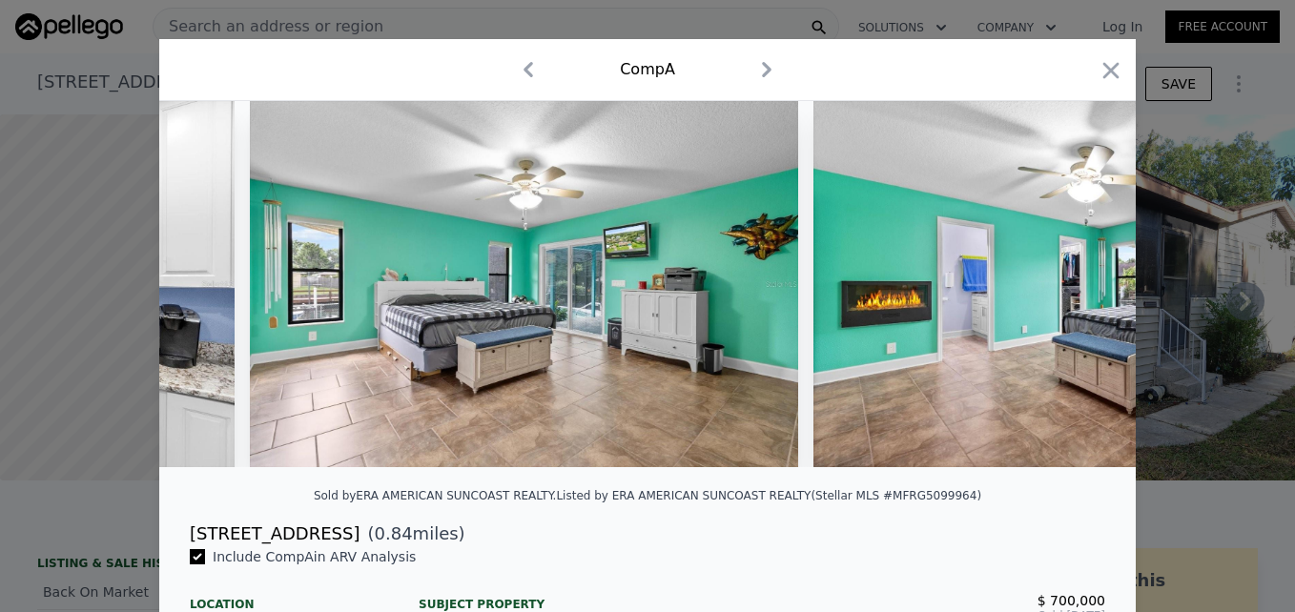
scroll to position [0, 10070]
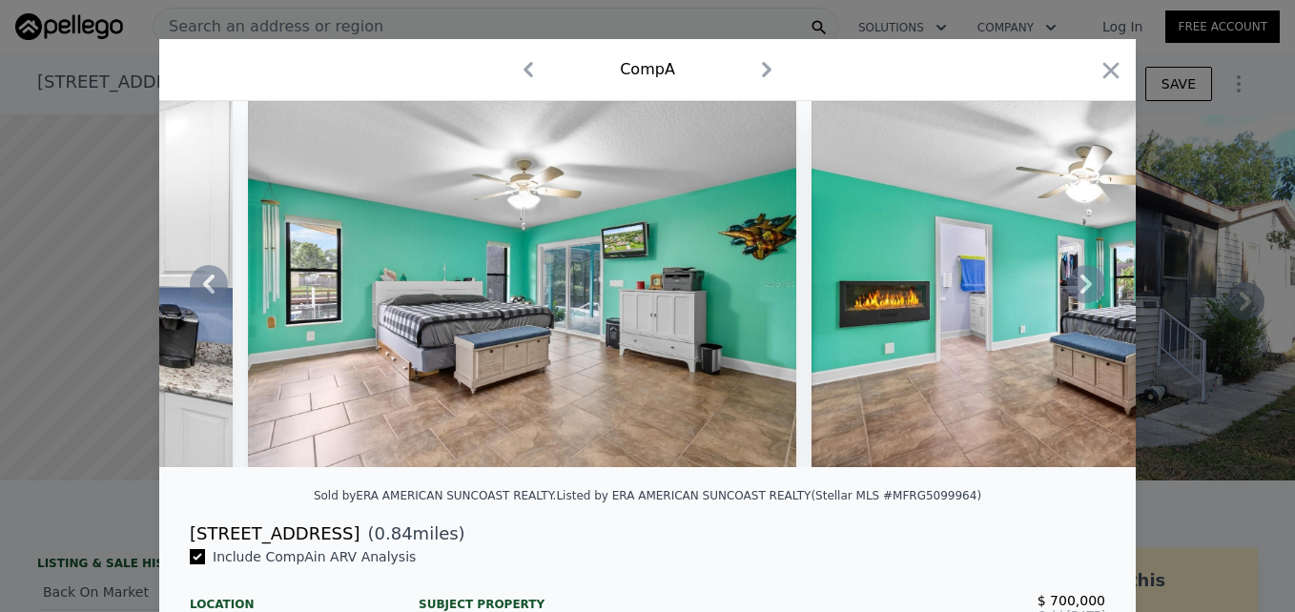
click at [1080, 287] on icon at bounding box center [1085, 284] width 11 height 19
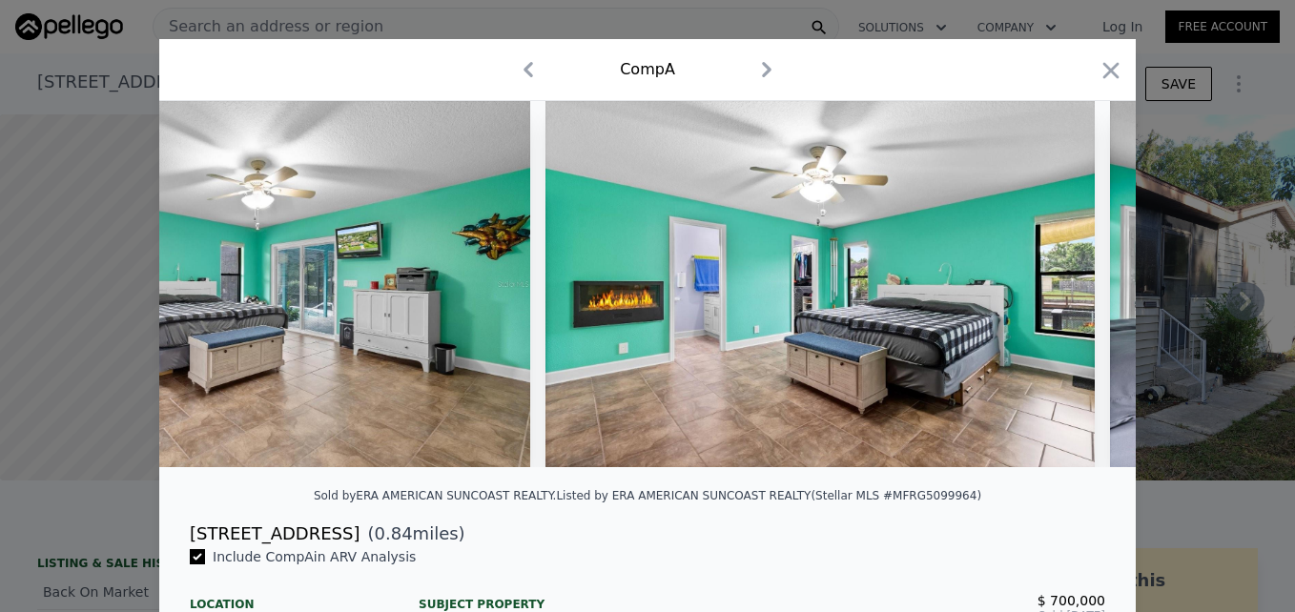
scroll to position [0, 10527]
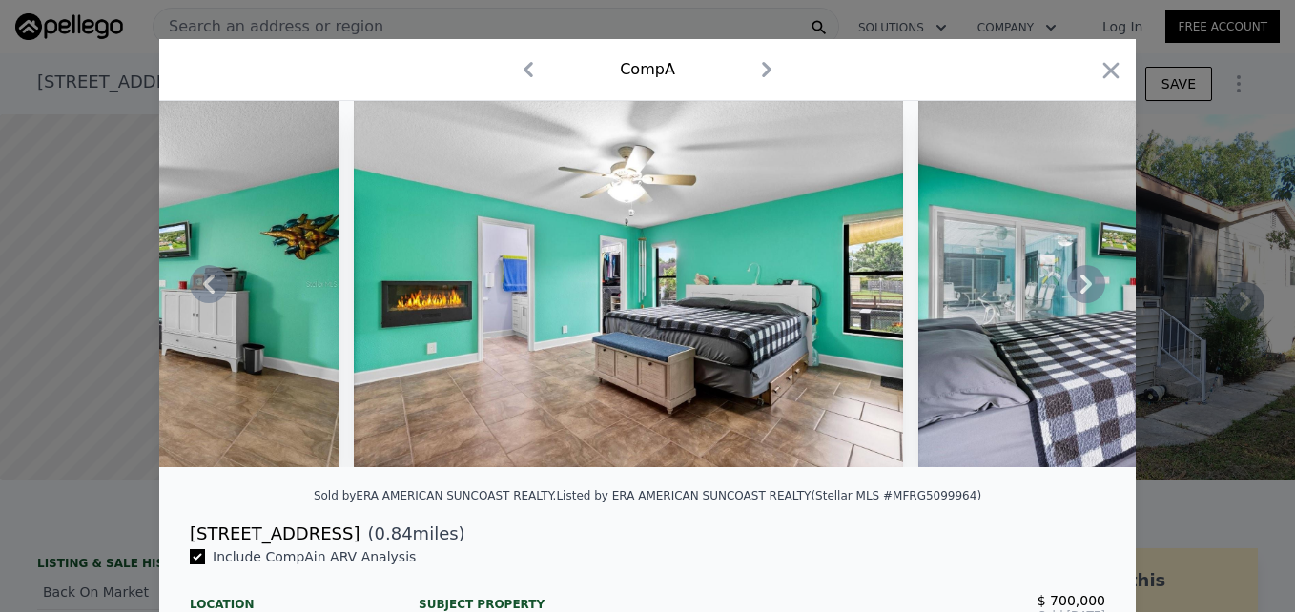
click at [1080, 287] on icon at bounding box center [1085, 284] width 11 height 19
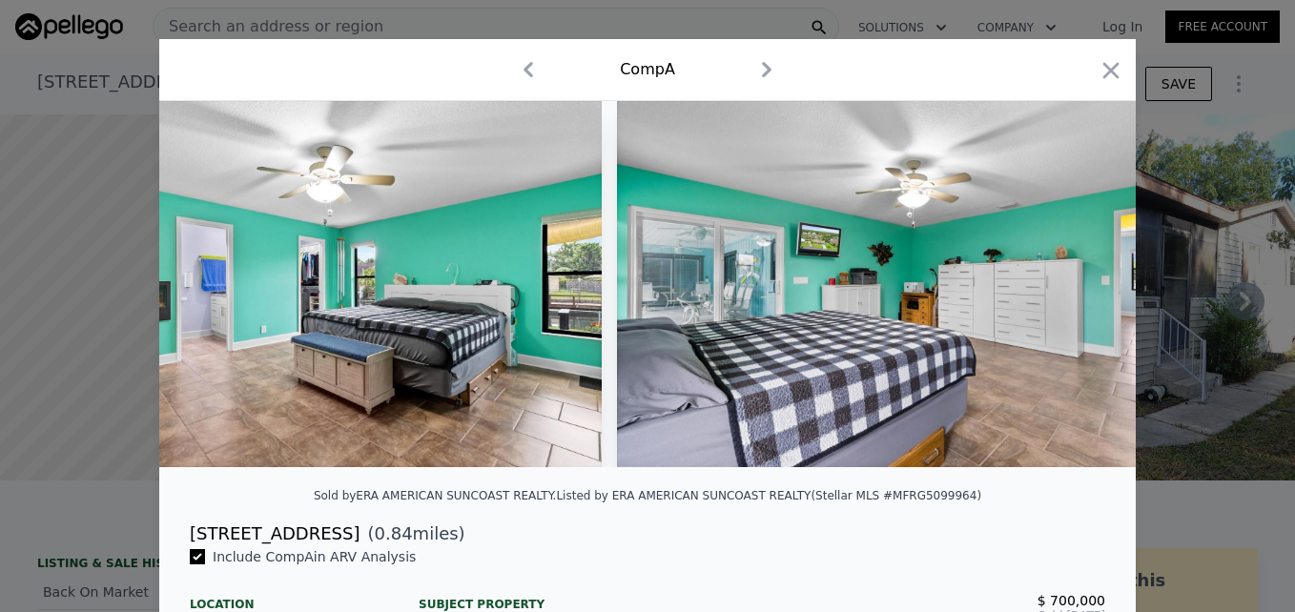
scroll to position [0, 10985]
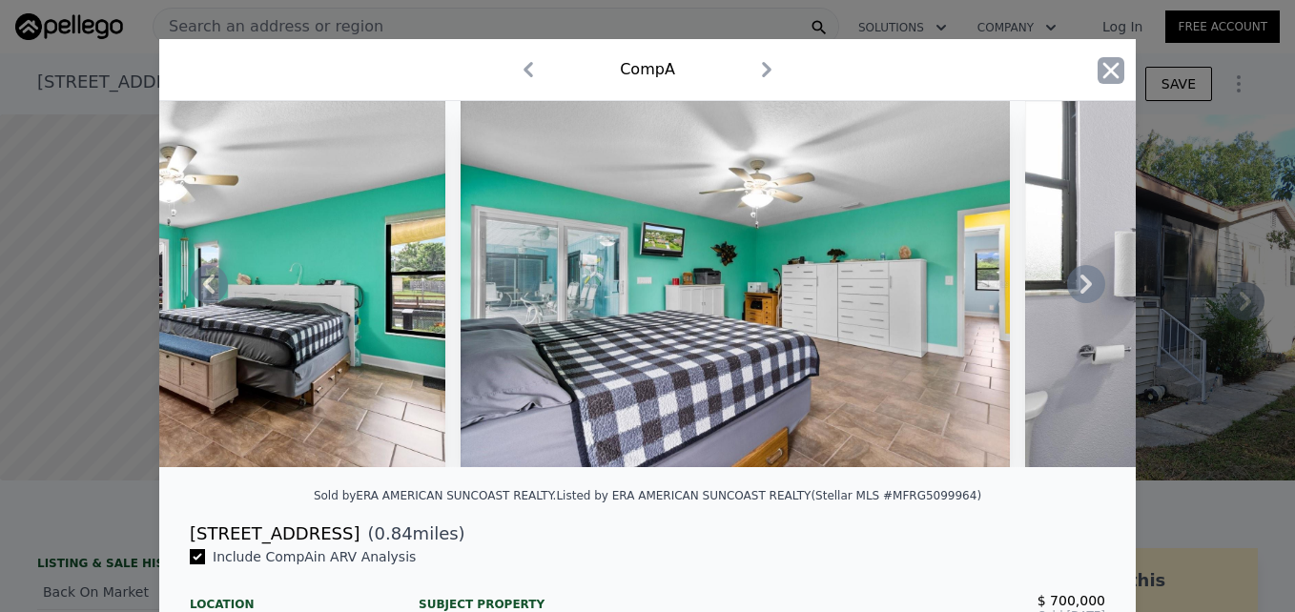
click at [1103, 72] on icon "button" at bounding box center [1111, 70] width 16 height 16
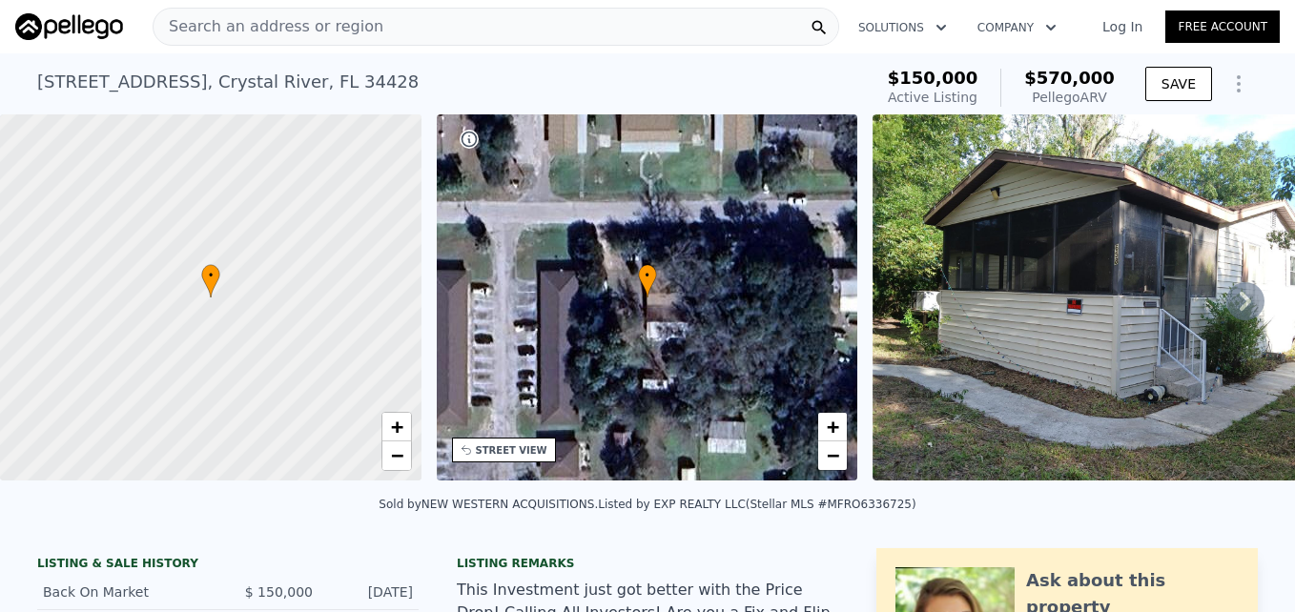
click at [231, 31] on span "Search an address or region" at bounding box center [269, 26] width 230 height 23
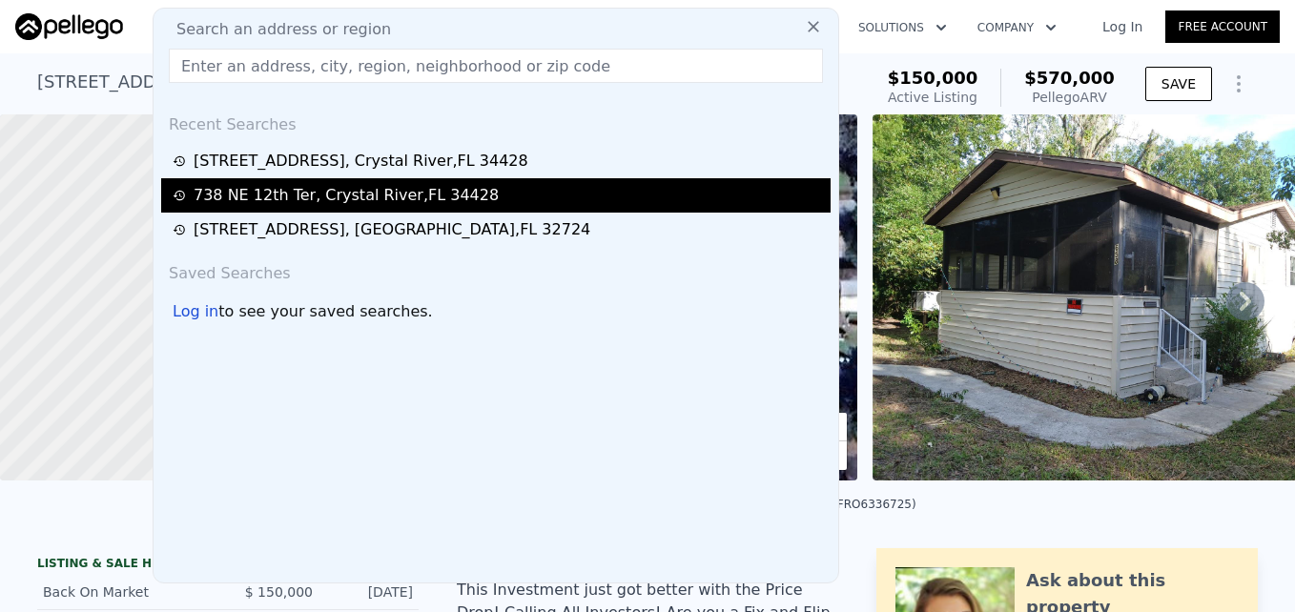
click at [249, 183] on div "[STREET_ADDRESS]" at bounding box center [495, 195] width 669 height 34
click at [249, 195] on div "[STREET_ADDRESS]" at bounding box center [346, 195] width 305 height 23
type input "2"
type input "1"
type input "2.5"
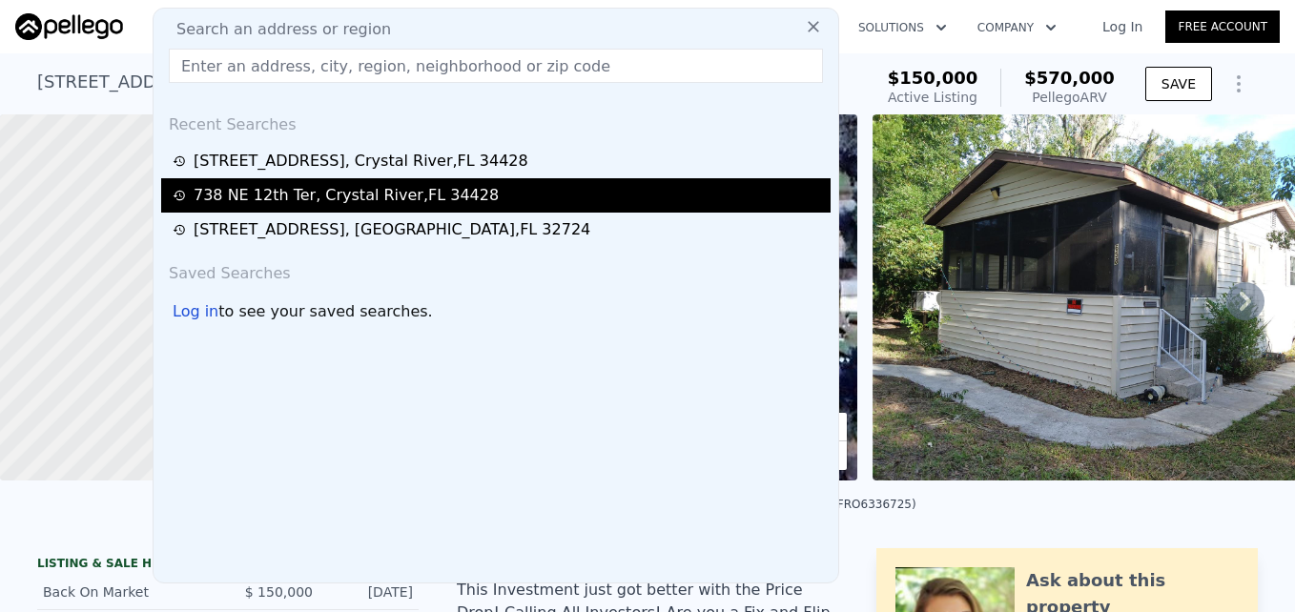
type input "1000"
type input "1969"
type input "5426"
type input "14506"
checkbox input "true"
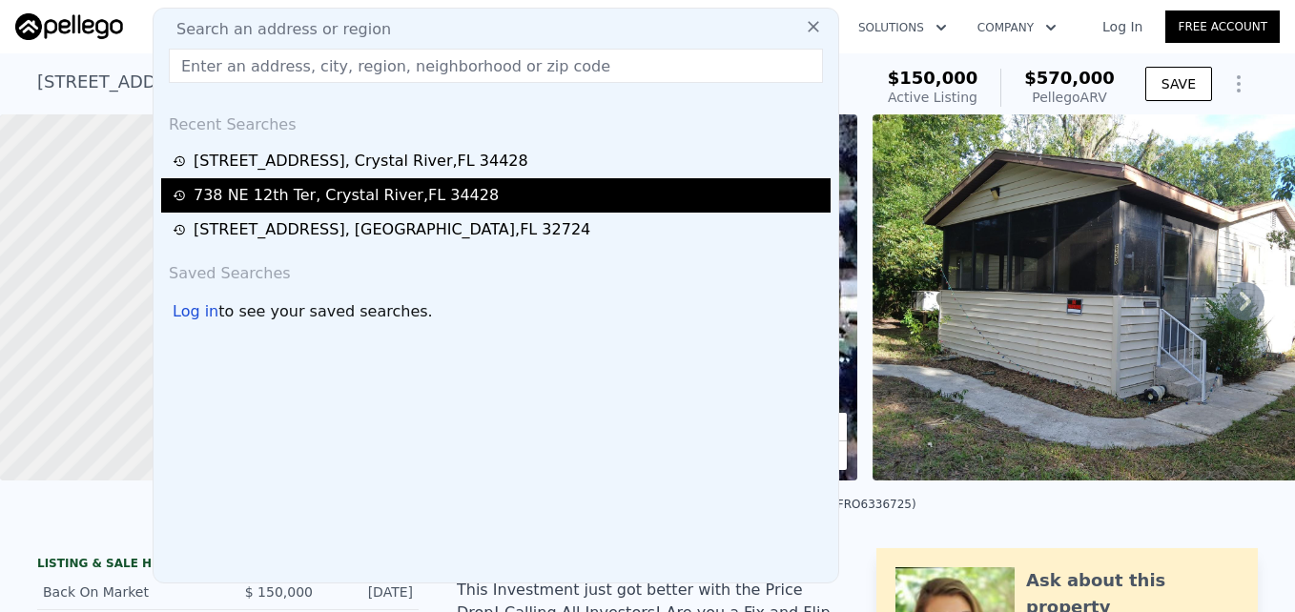
type input "$ 272,000"
type input "4"
type input "$ 111,321"
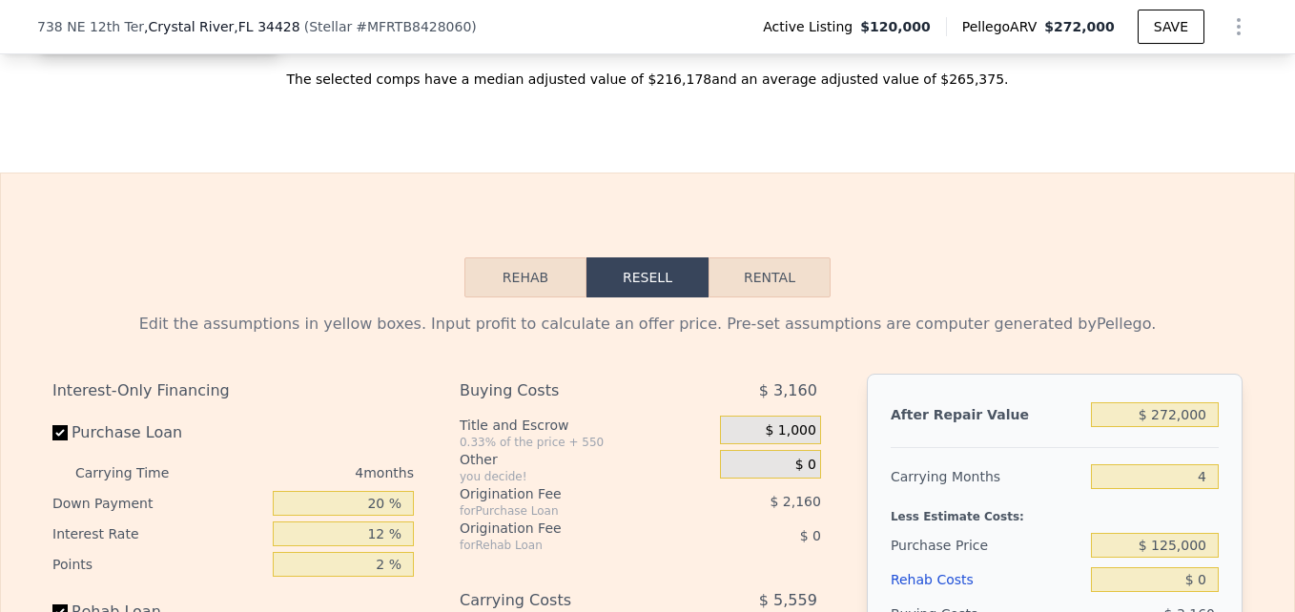
scroll to position [2610, 0]
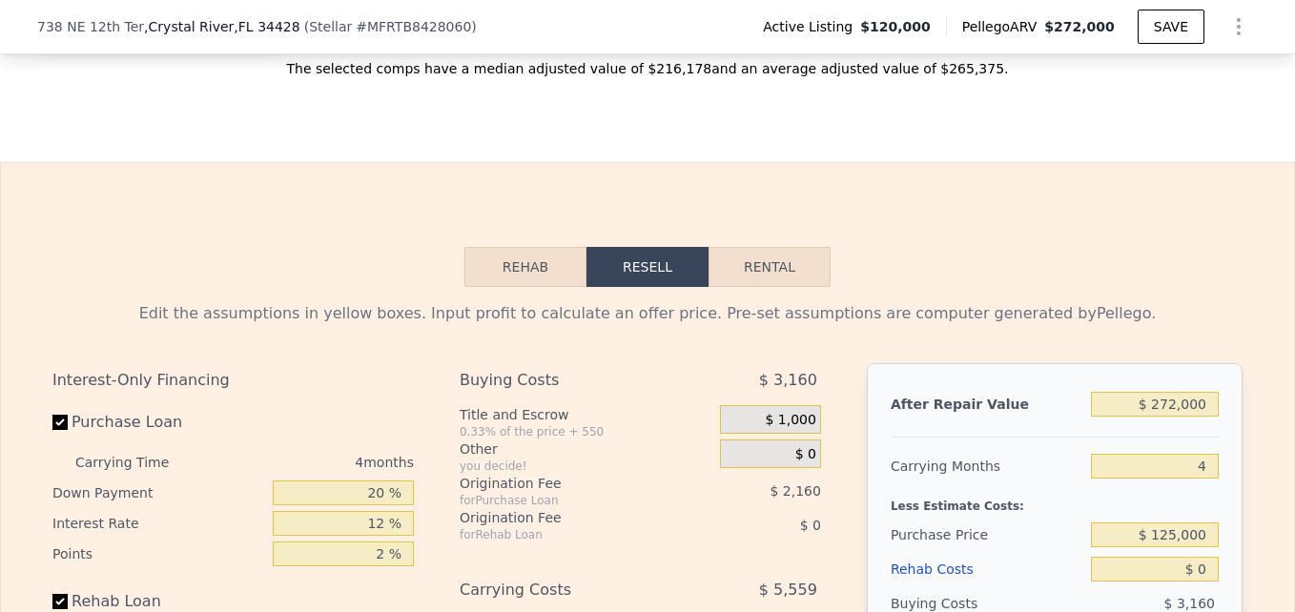
click at [508, 287] on button "Rehab" at bounding box center [525, 267] width 122 height 40
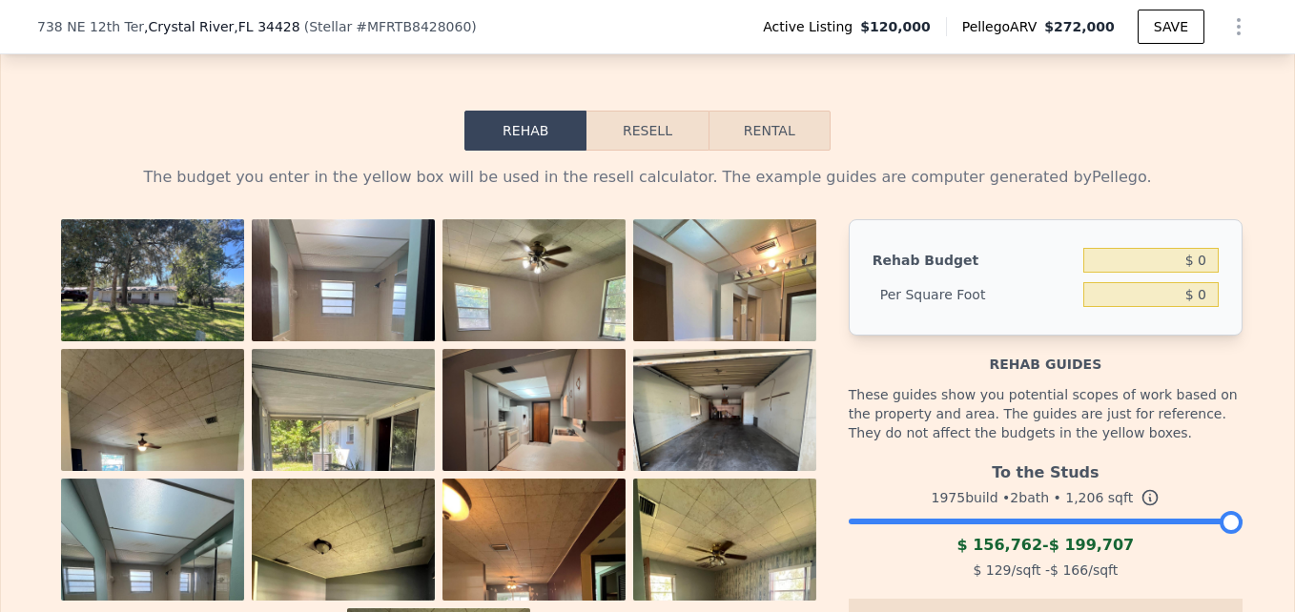
scroll to position [2757, 0]
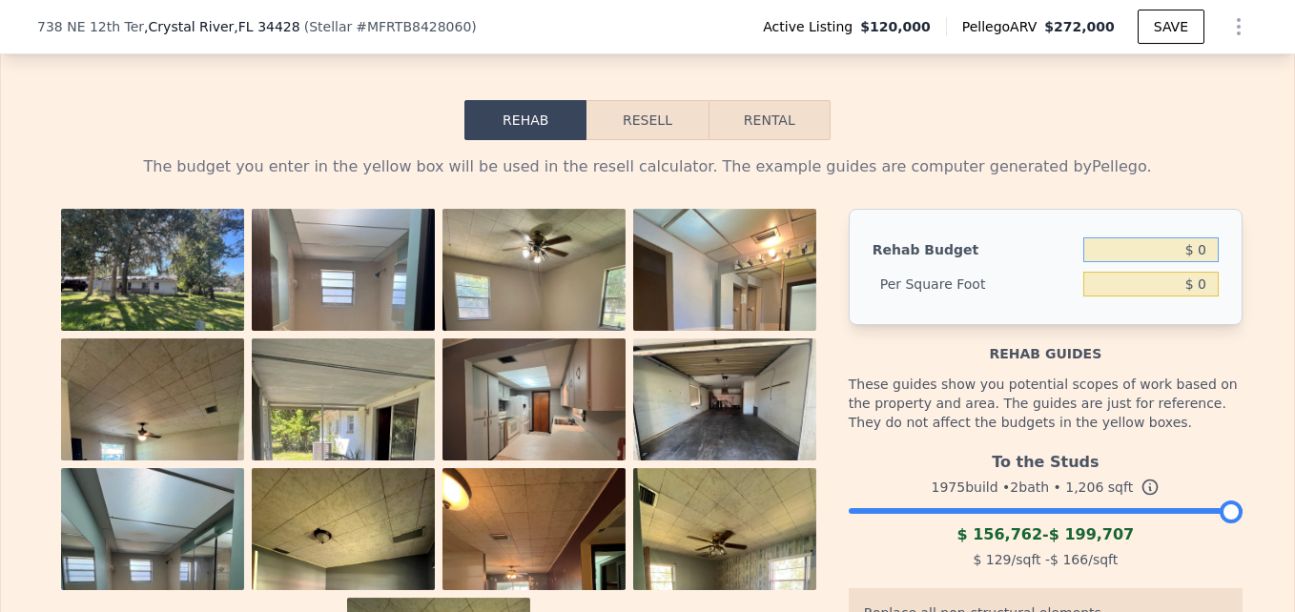
click at [1194, 262] on input "$ 0" at bounding box center [1150, 249] width 135 height 25
type input "$ 80,000"
click at [1146, 246] on div "Rehab Budget $ 80,000 Per Square Foot $ 0" at bounding box center [1046, 267] width 394 height 116
type input "$ 66.33"
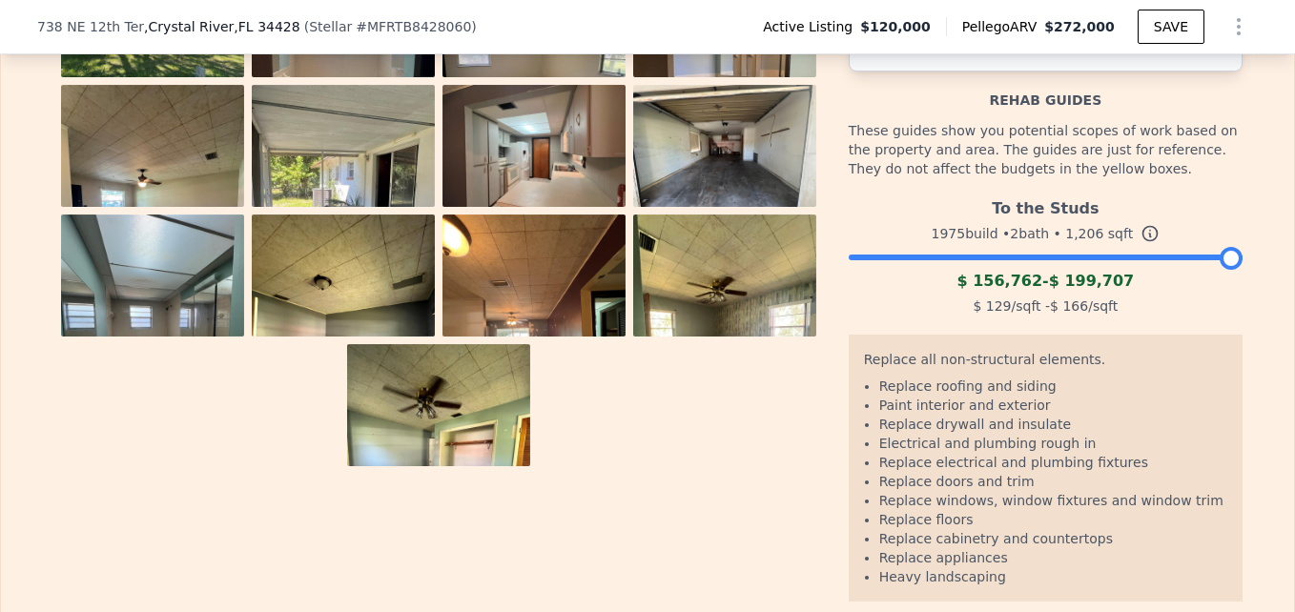
scroll to position [3021, 0]
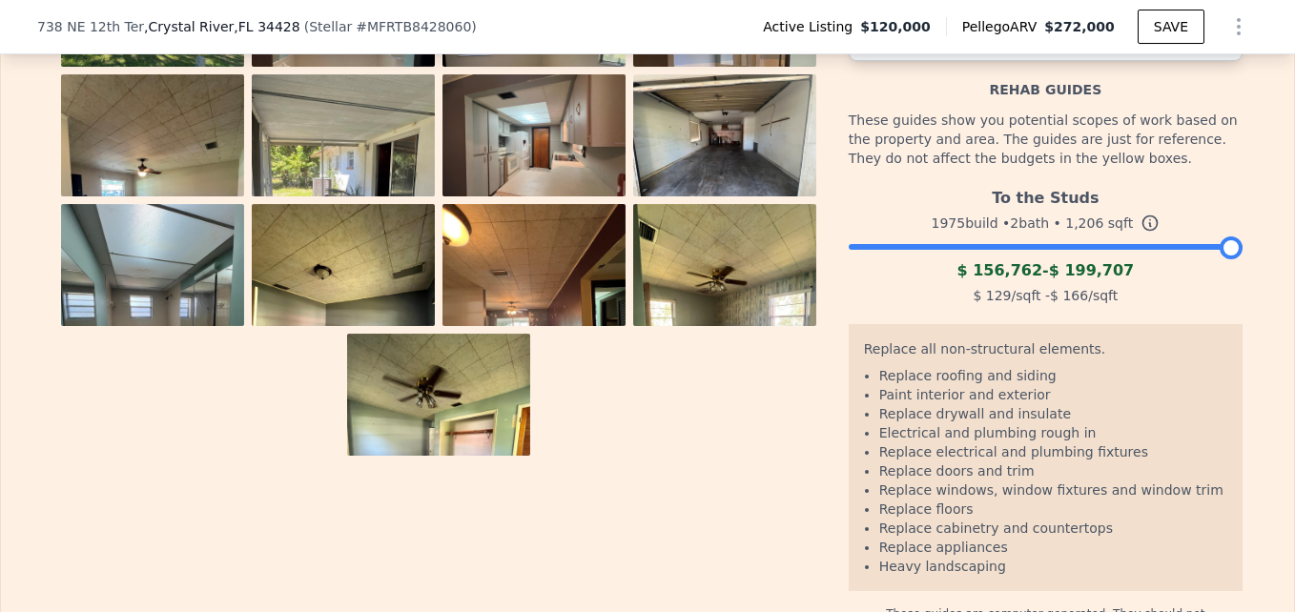
click at [1140, 233] on icon at bounding box center [1149, 223] width 19 height 19
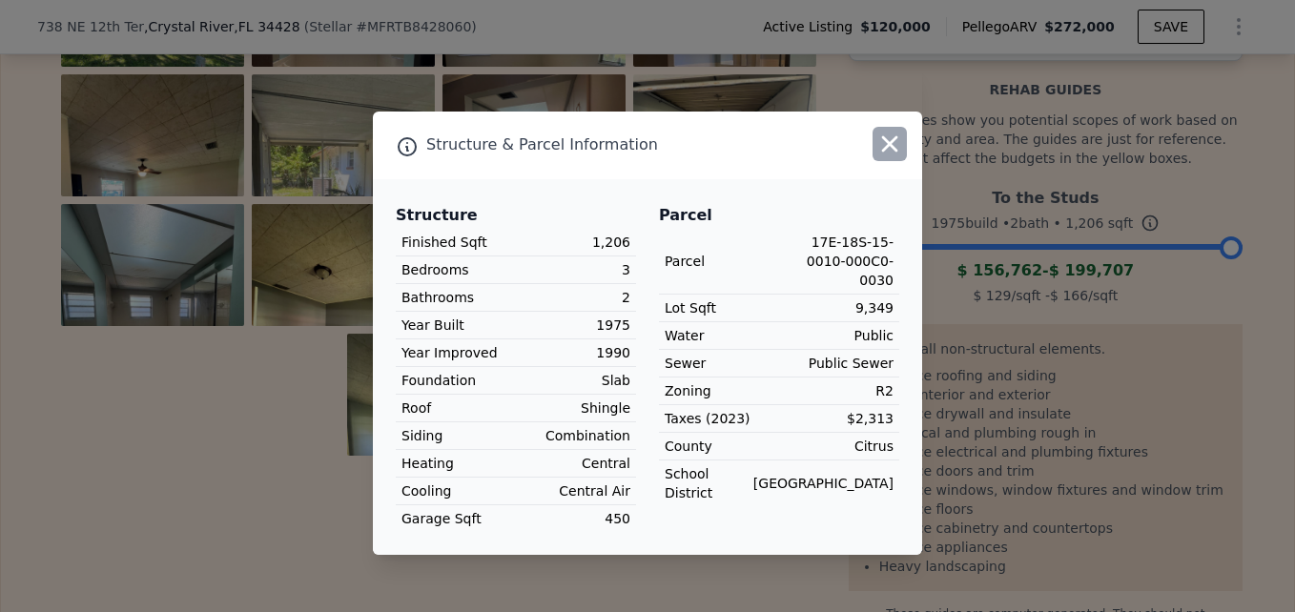
click at [893, 147] on icon "button" at bounding box center [890, 143] width 16 height 16
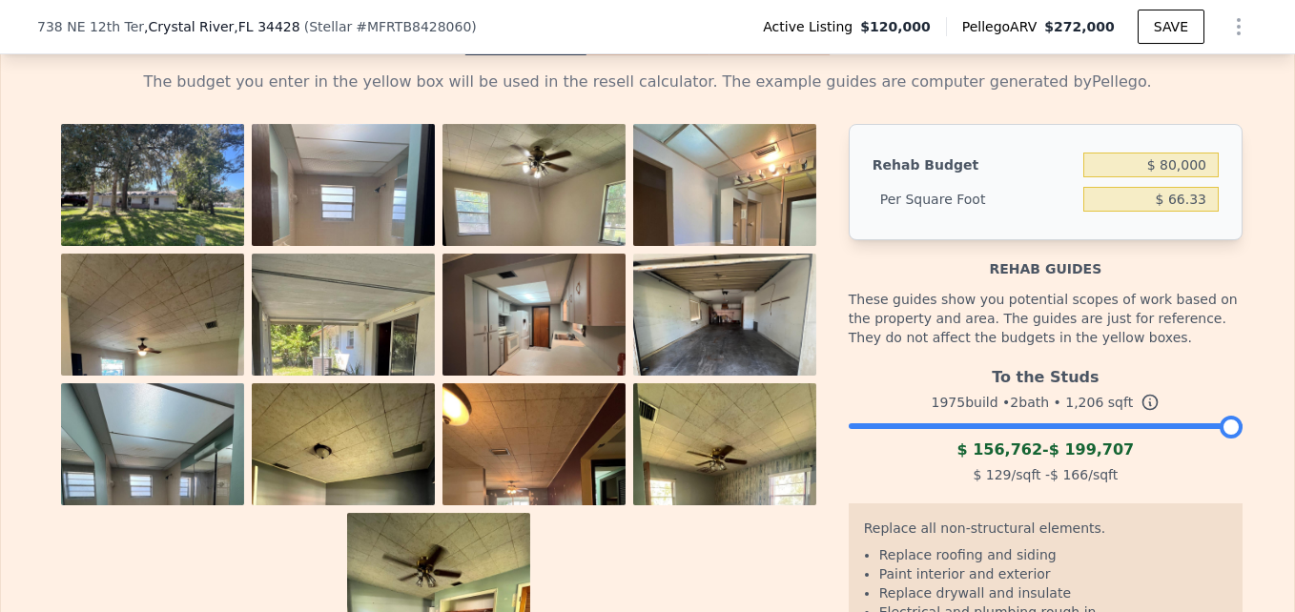
scroll to position [2736, 0]
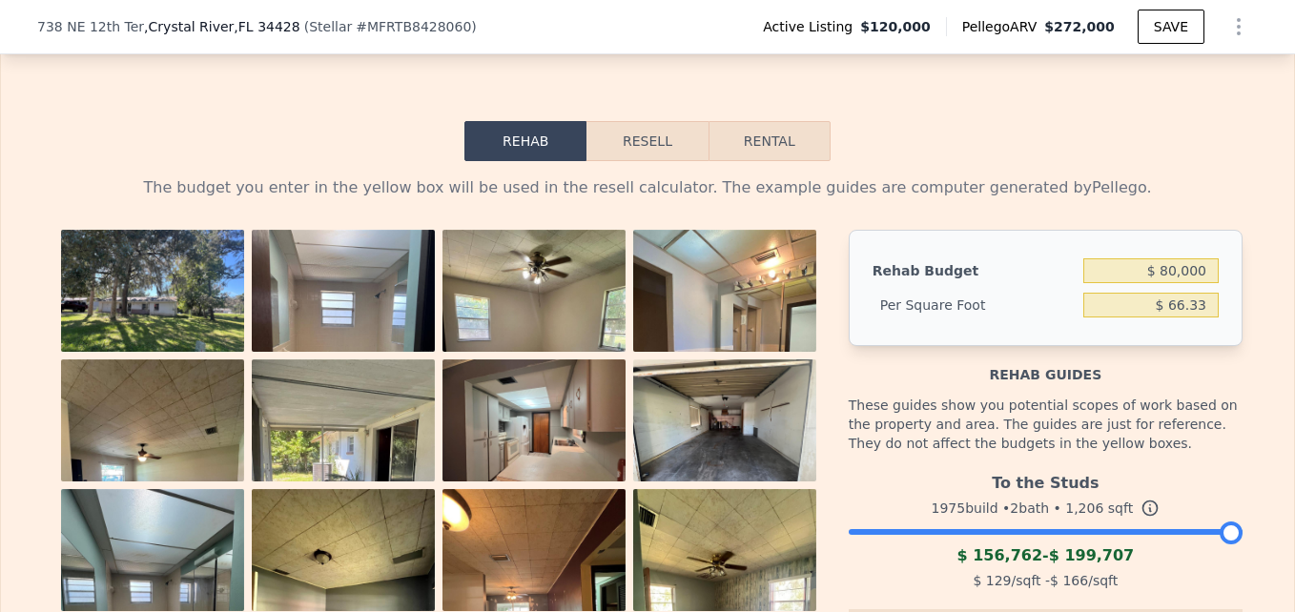
click at [634, 161] on button "Resell" at bounding box center [646, 141] width 121 height 40
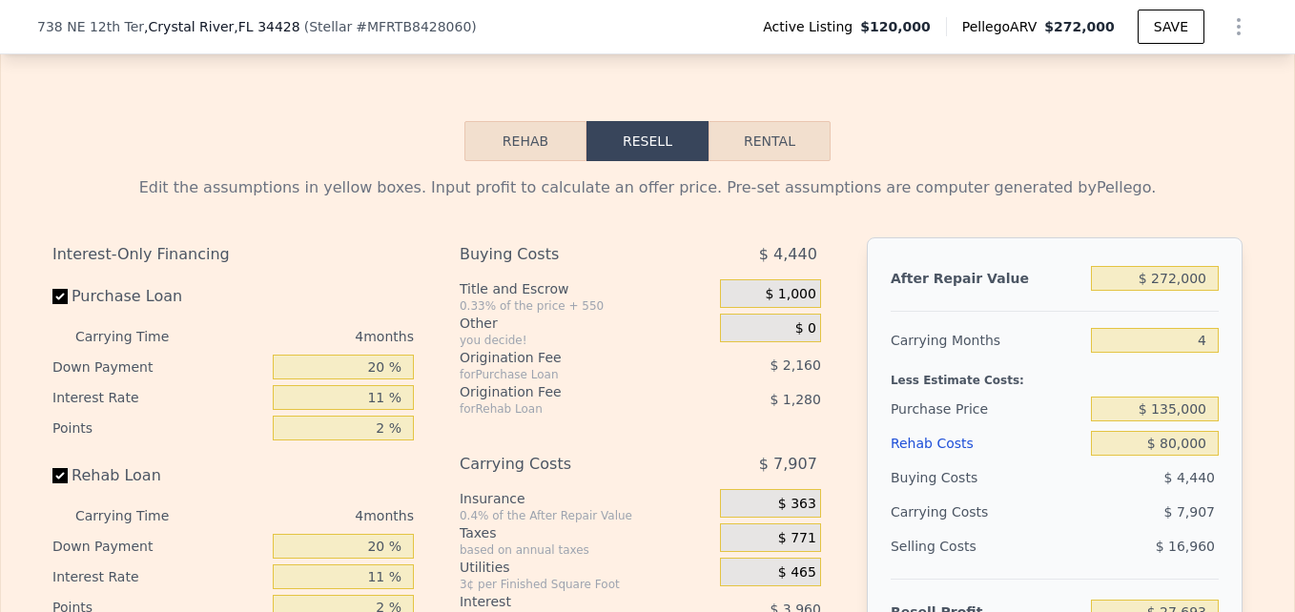
scroll to position [2767, 0]
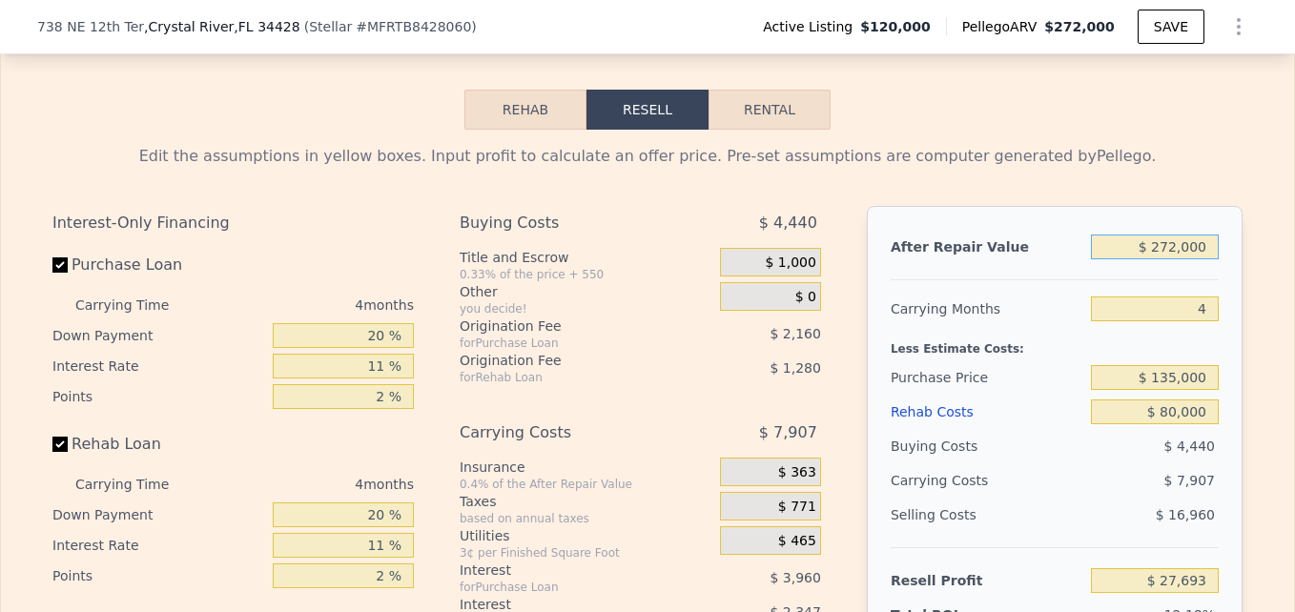
click at [1173, 259] on input "$ 272,000" at bounding box center [1155, 247] width 128 height 25
type input "$ 2,000"
type input "-$ 225,658"
type input "$ 20,000"
type input "-$ 208,768"
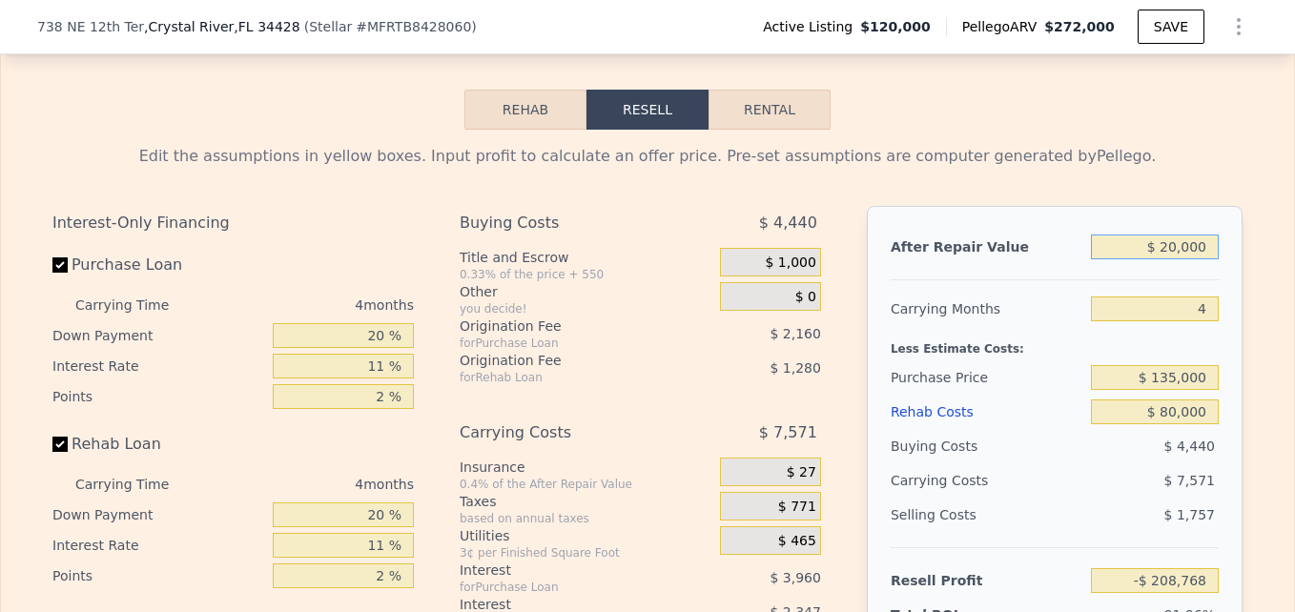
type input "$ 200,000"
type input "-$ 39,867"
type input "$ 20,000"
type input "-$ 208,768"
type input "$ 2,000"
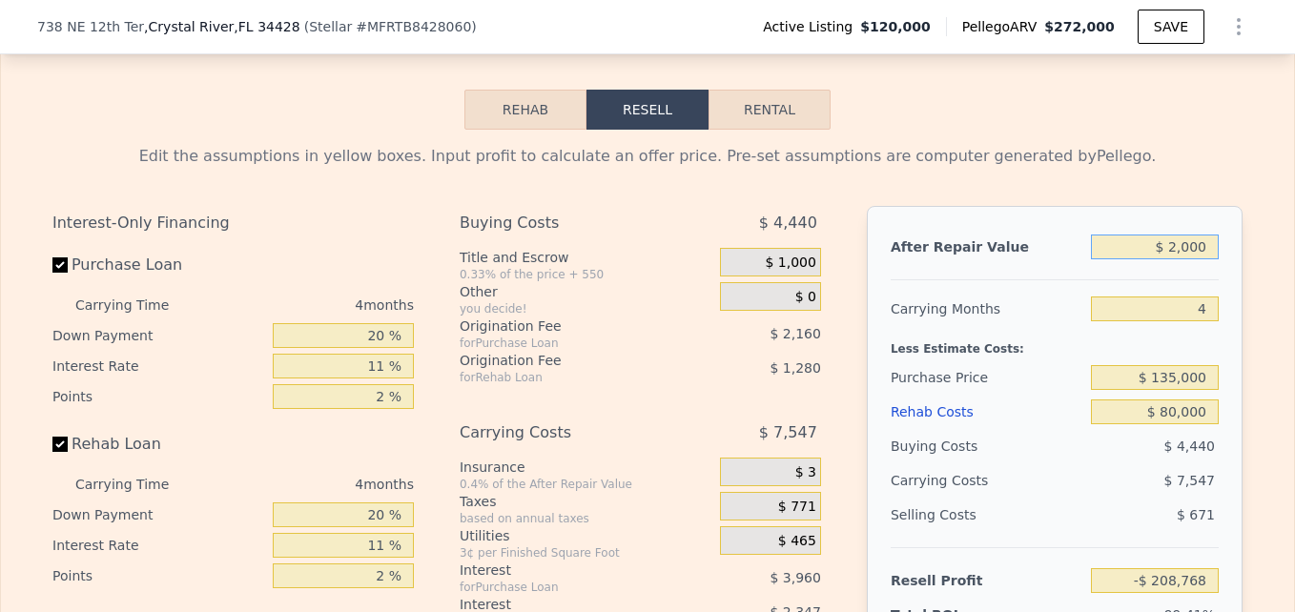
type input "-$ 225,658"
type input "$ 23,000"
type input "-$ 205,953"
type input "$ 230,000"
type input "-$ 11,717"
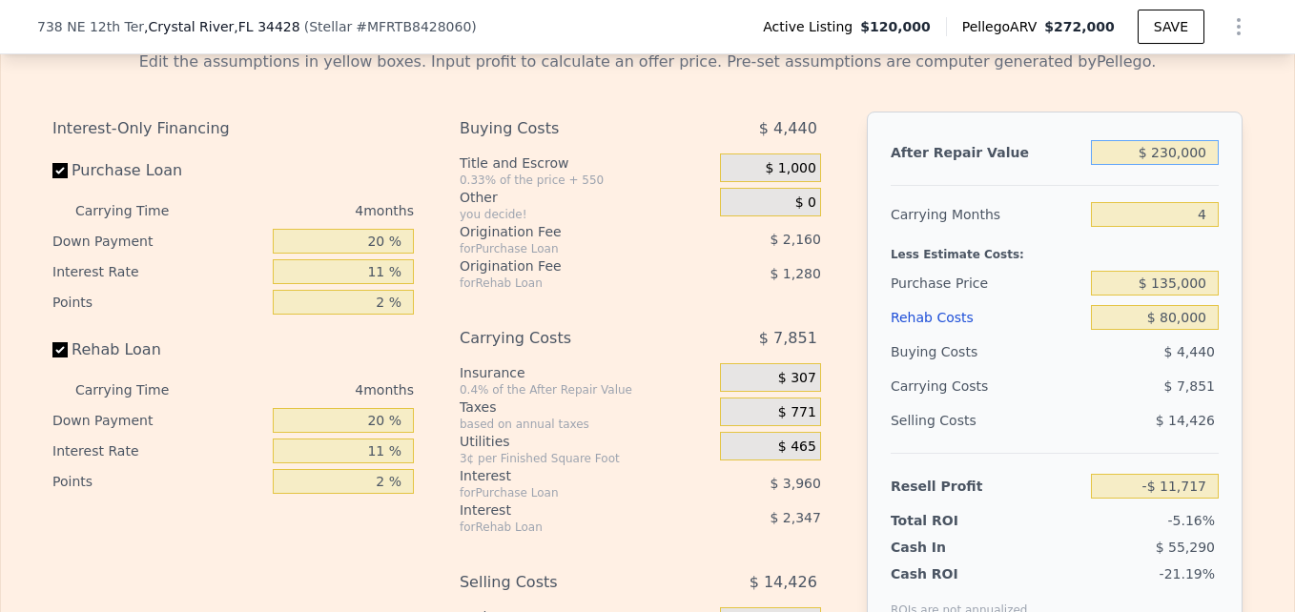
scroll to position [2872, 0]
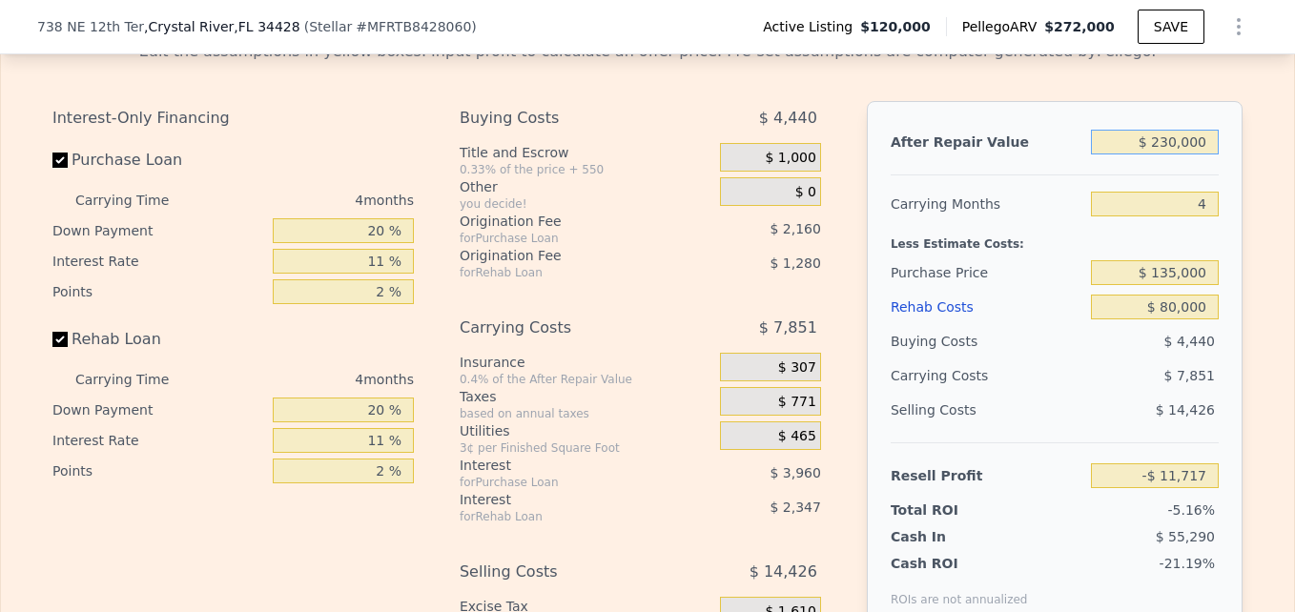
type input "$ 230,000"
click at [1068, 256] on div "Less Estimate Costs:" at bounding box center [1055, 238] width 328 height 34
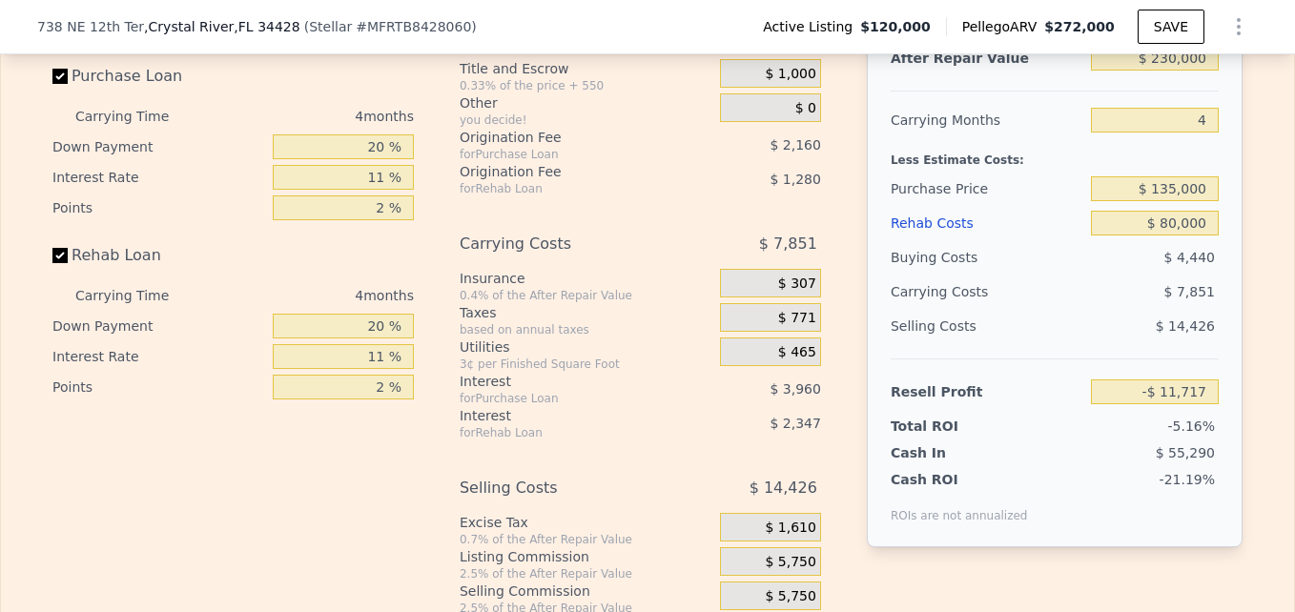
scroll to position [2935, 0]
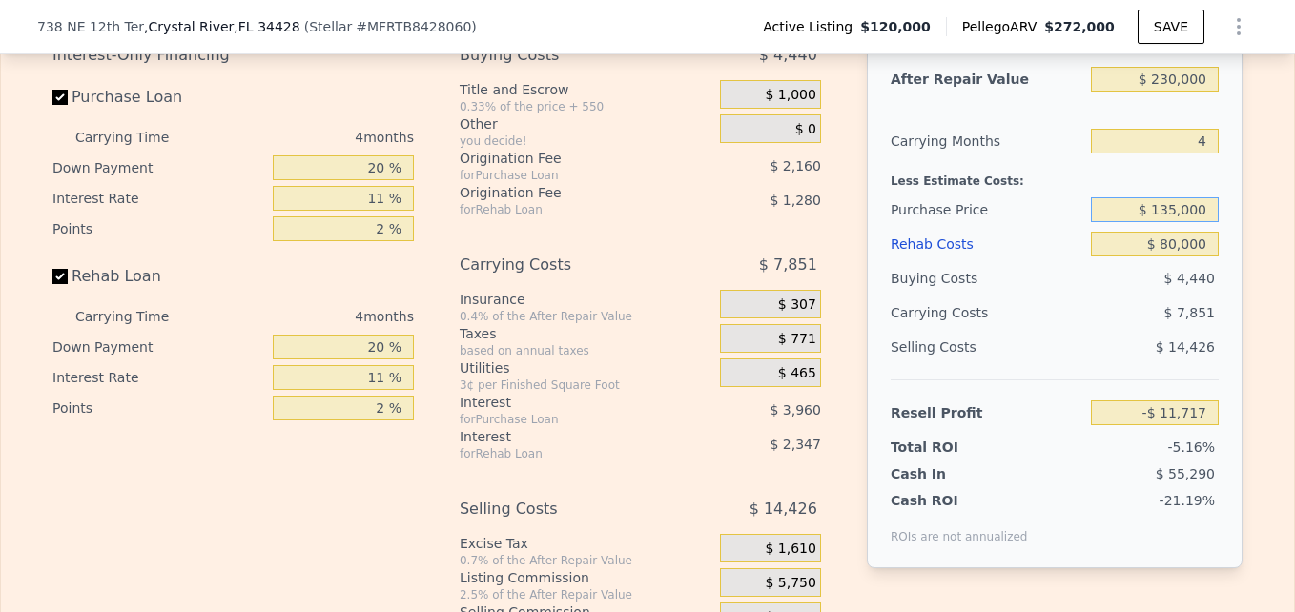
click at [1170, 222] on input "$ 135,000" at bounding box center [1155, 209] width 128 height 25
click at [1173, 222] on input "$ 135,000" at bounding box center [1155, 209] width 128 height 25
click at [1091, 222] on input "$ 120,000" at bounding box center [1155, 209] width 128 height 25
type input "$ 120,000"
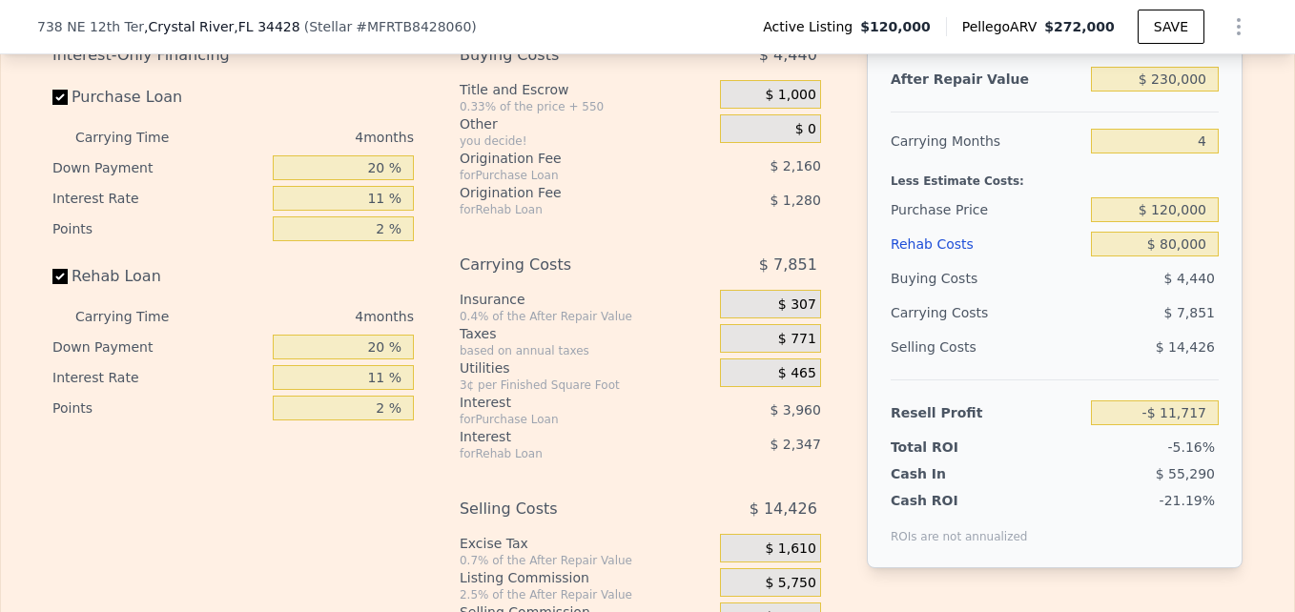
type input "$ 4,013"
click at [1087, 325] on div "$ 7,411" at bounding box center [1117, 313] width 201 height 34
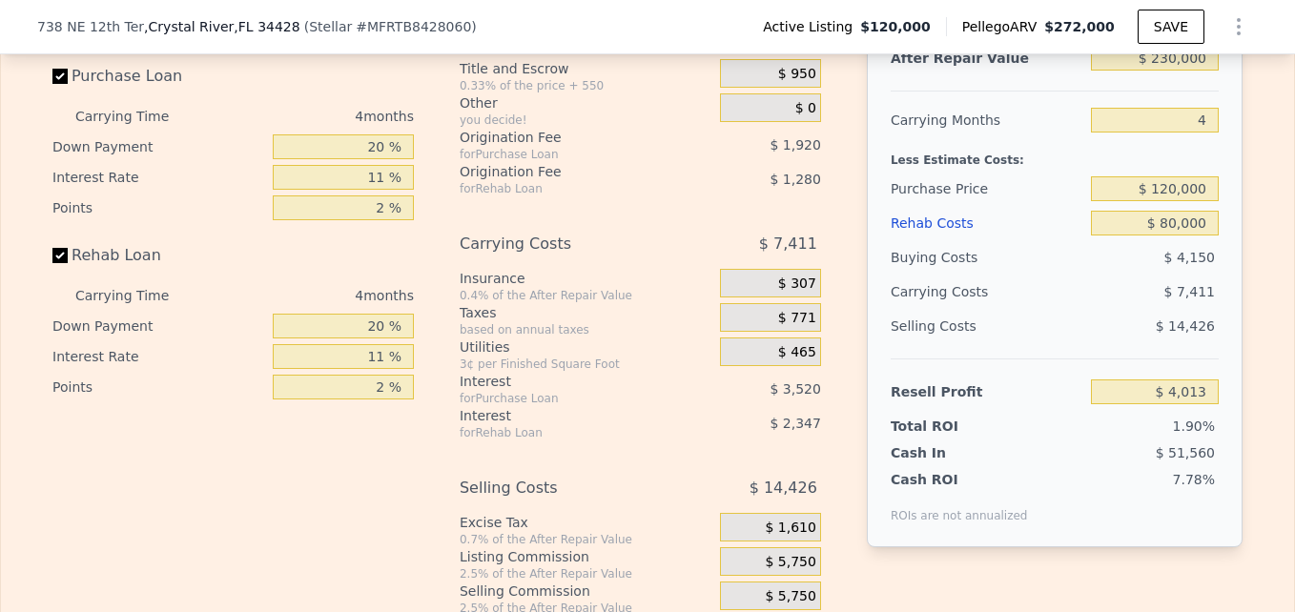
scroll to position [2967, 0]
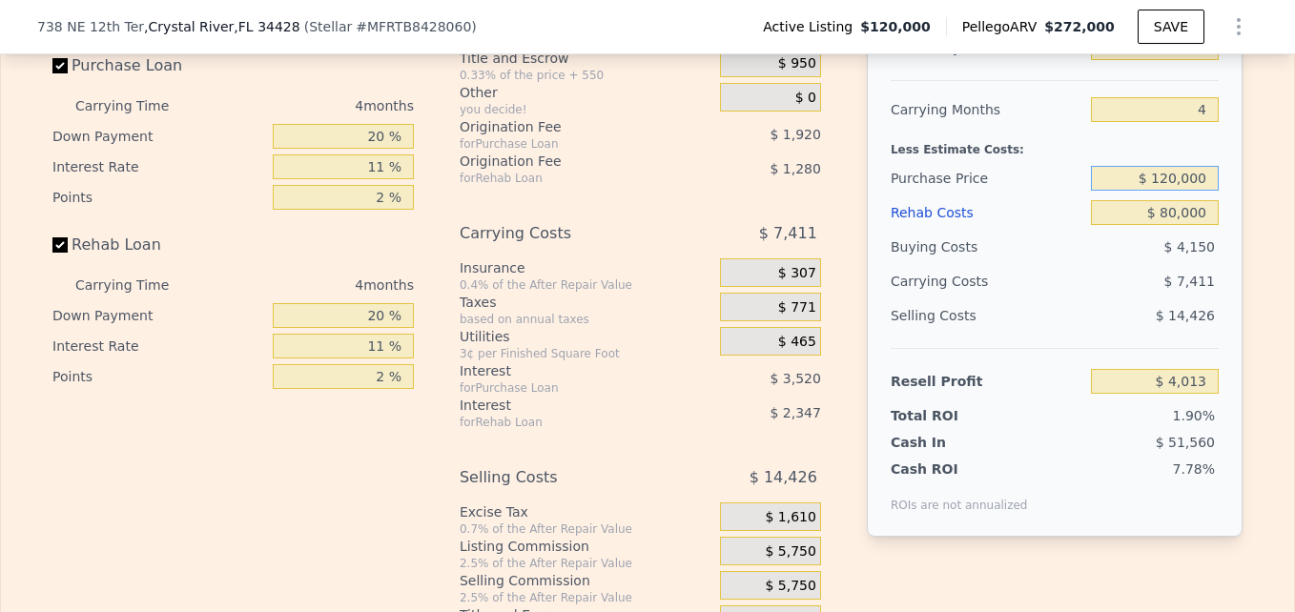
click at [1172, 191] on input "$ 120,000" at bounding box center [1155, 178] width 128 height 25
type input "$ 109,000"
click at [1064, 195] on div "Purchase Price" at bounding box center [987, 178] width 193 height 34
type input "$ 15,550"
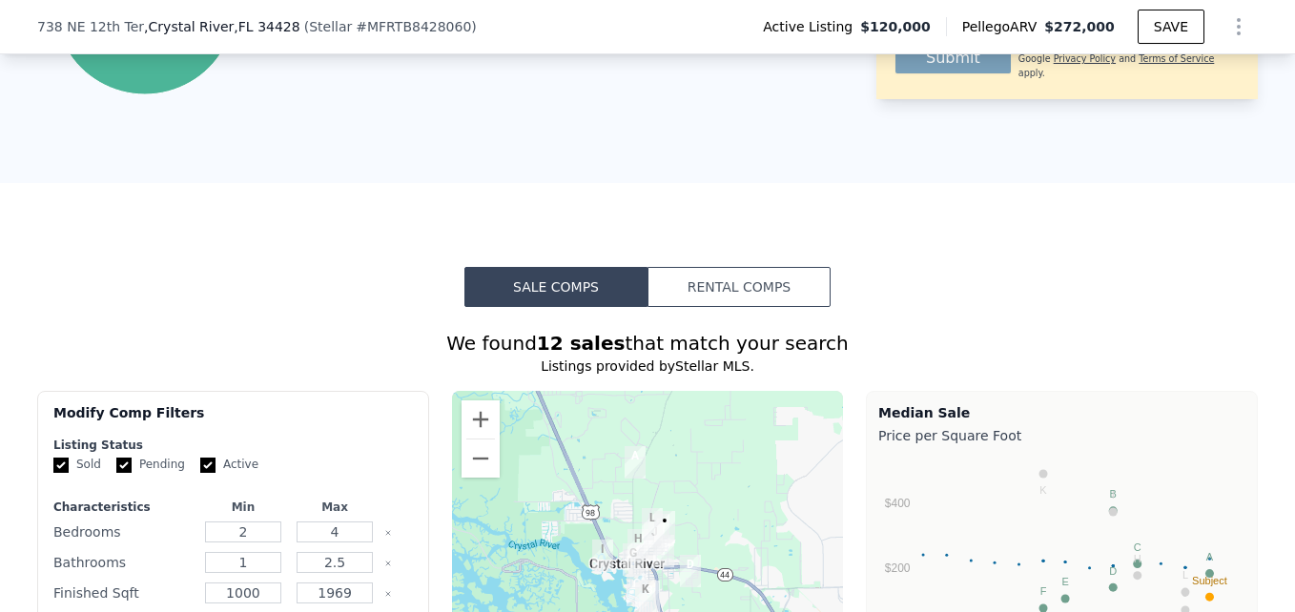
scroll to position [1298, 0]
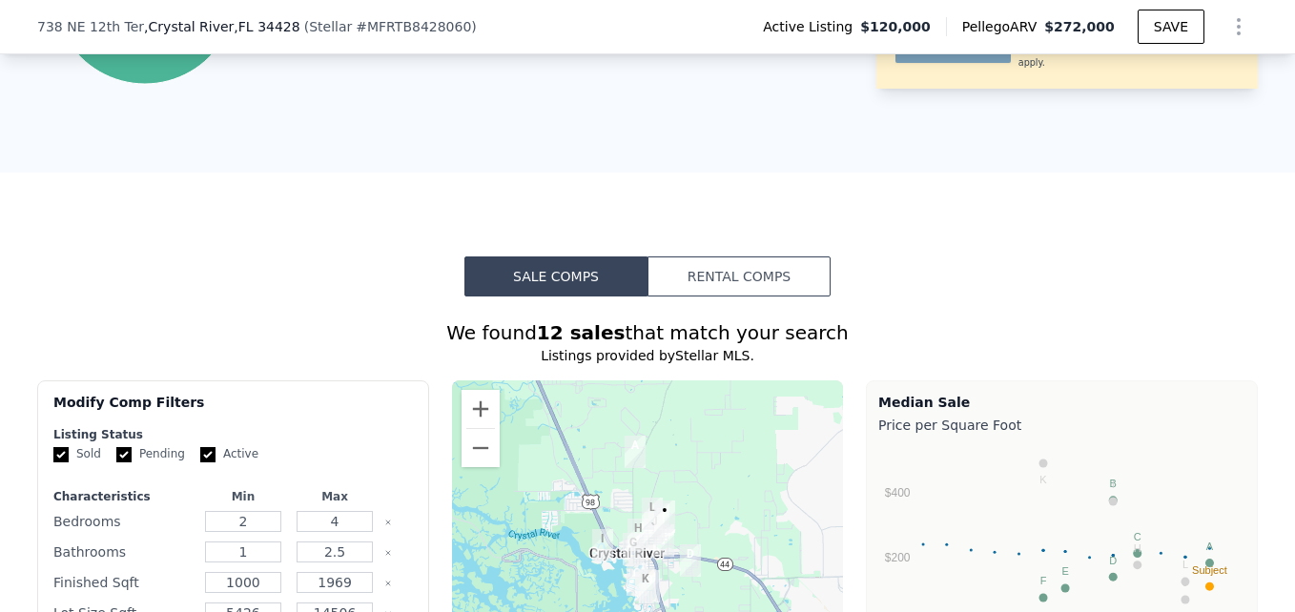
click at [707, 278] on button "Rental Comps" at bounding box center [738, 277] width 183 height 40
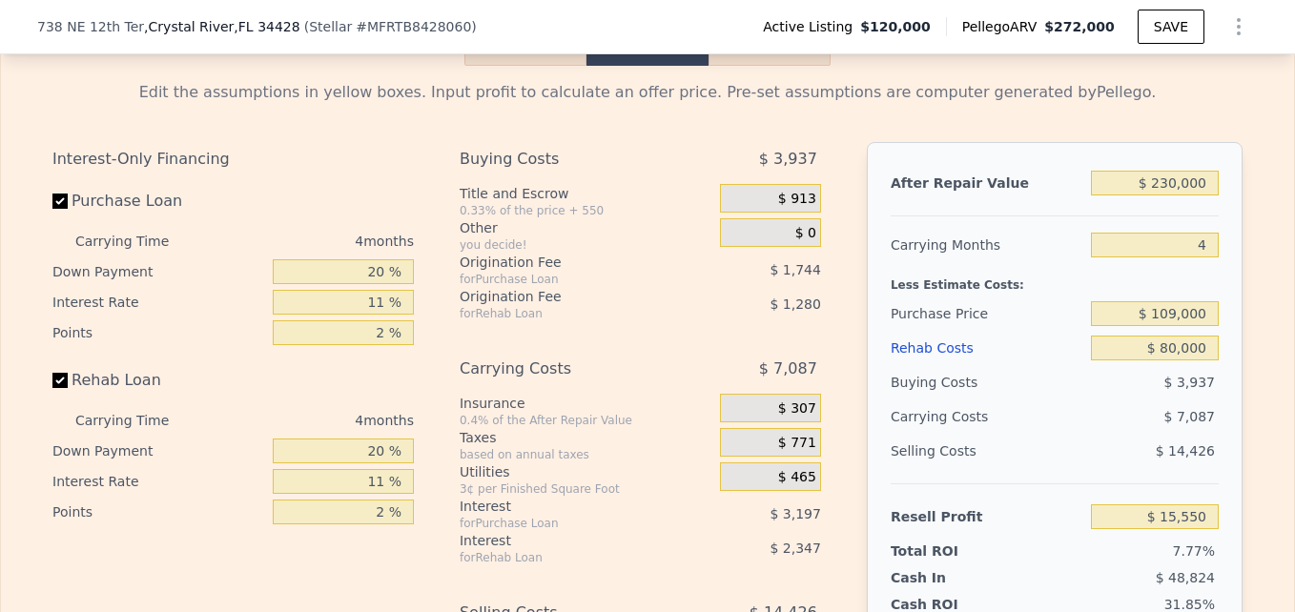
scroll to position [2728, 0]
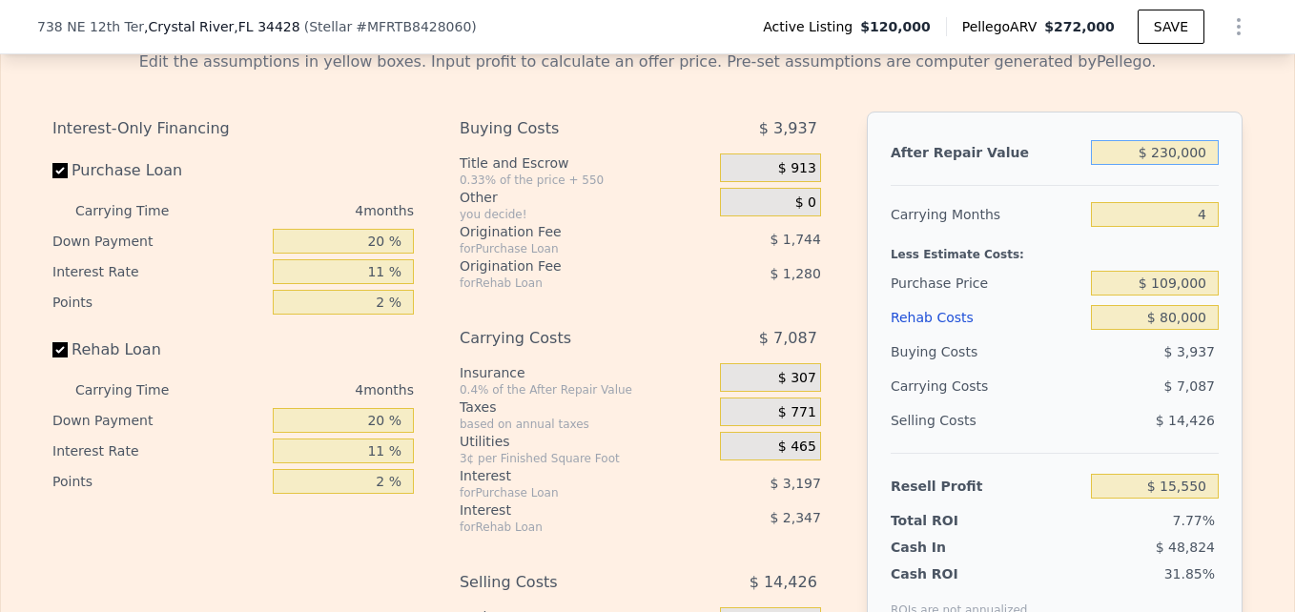
click at [1166, 165] on input "$ 230,000" at bounding box center [1155, 152] width 128 height 25
type input "$ 20,000"
type input "-$ 181,501"
type input "$ 220,000"
type input "$ 6,167"
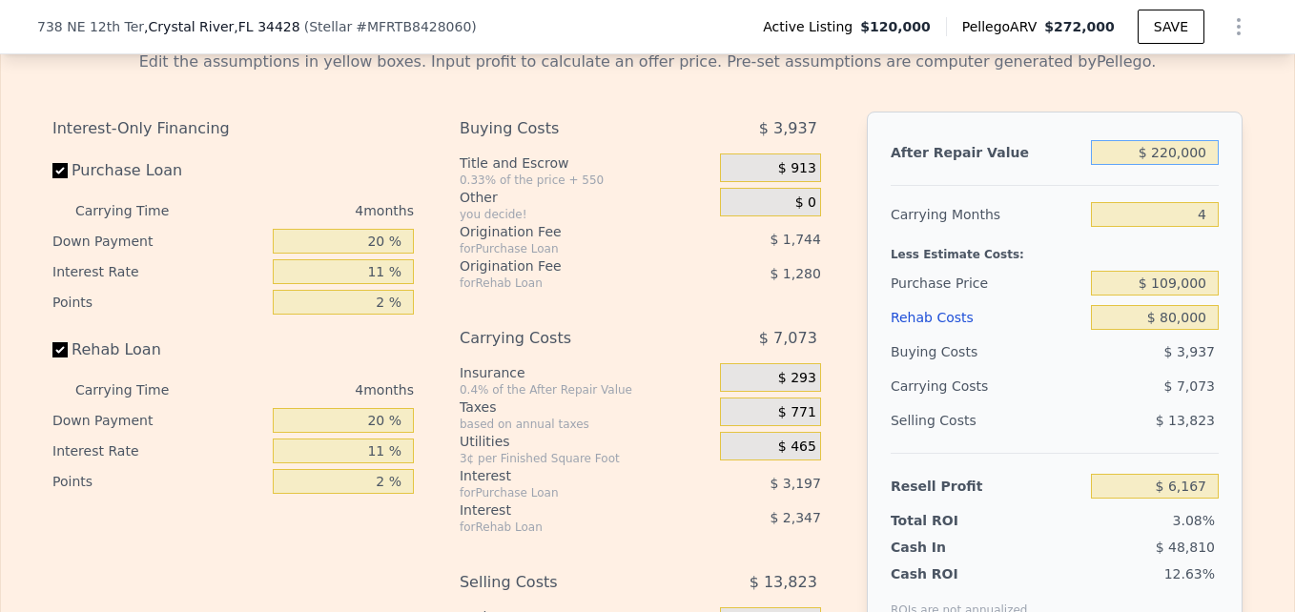
type input "$ 220,000"
click at [1174, 186] on div at bounding box center [1055, 178] width 328 height 16
click at [1099, 330] on input "$ 80,000" at bounding box center [1155, 317] width 128 height 25
click at [1091, 369] on div "$ 3,937" at bounding box center [1155, 352] width 129 height 34
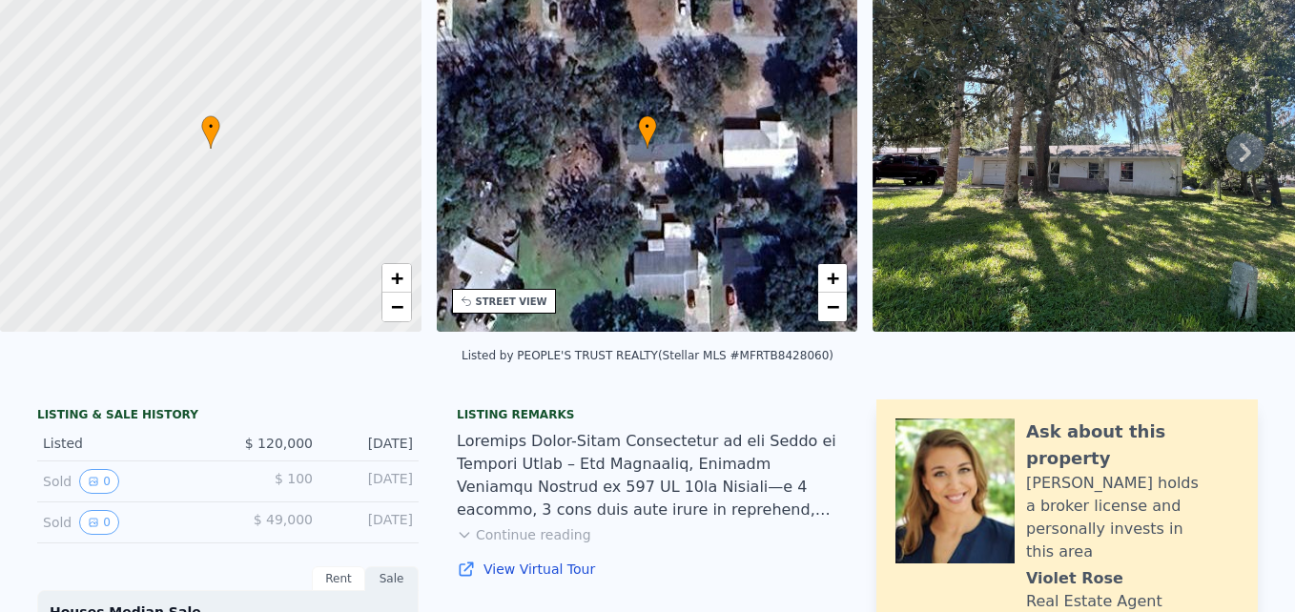
scroll to position [0, 0]
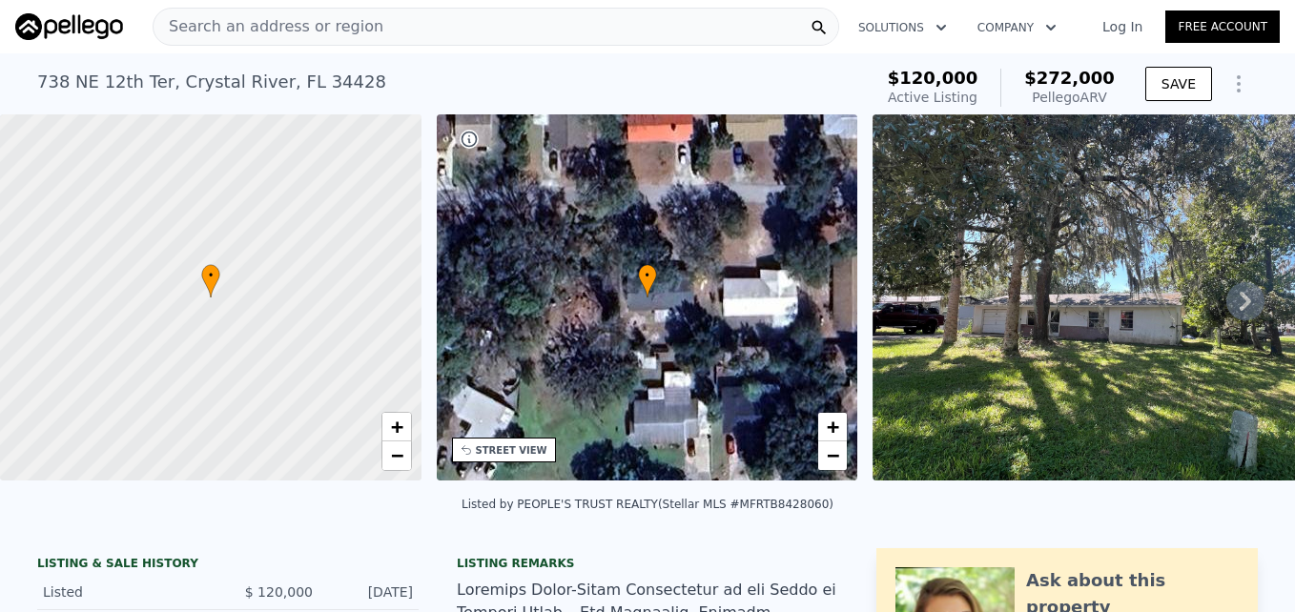
click at [348, 33] on span "Search an address or region" at bounding box center [269, 26] width 230 height 23
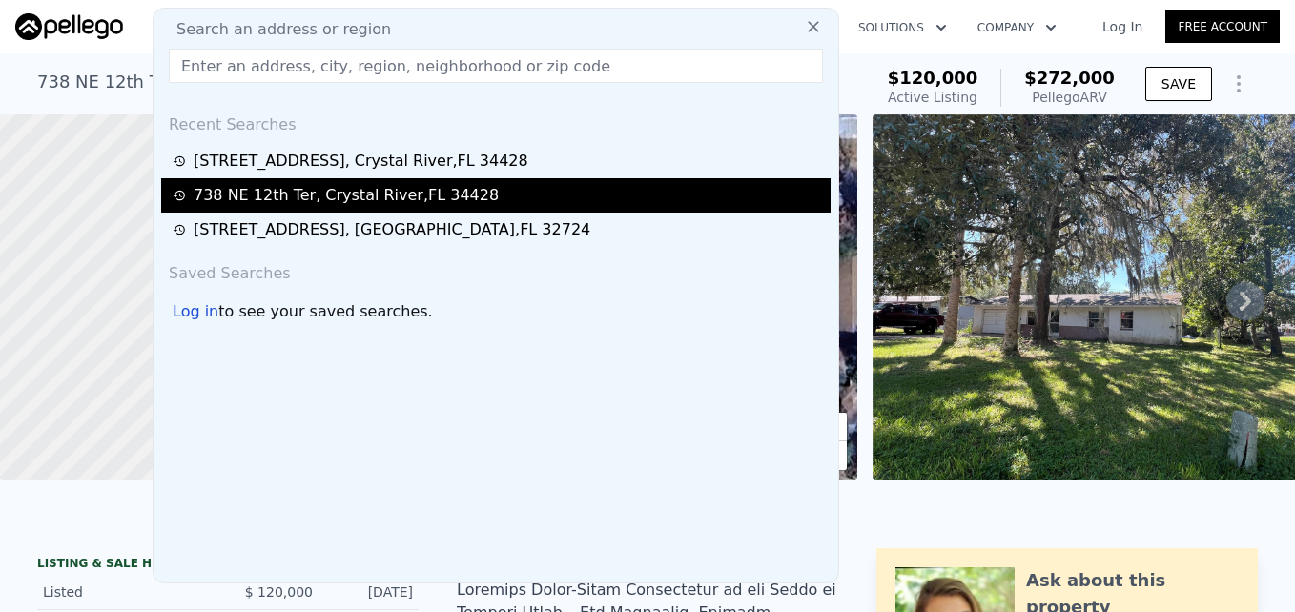
click at [258, 186] on div "[STREET_ADDRESS]" at bounding box center [346, 195] width 305 height 23
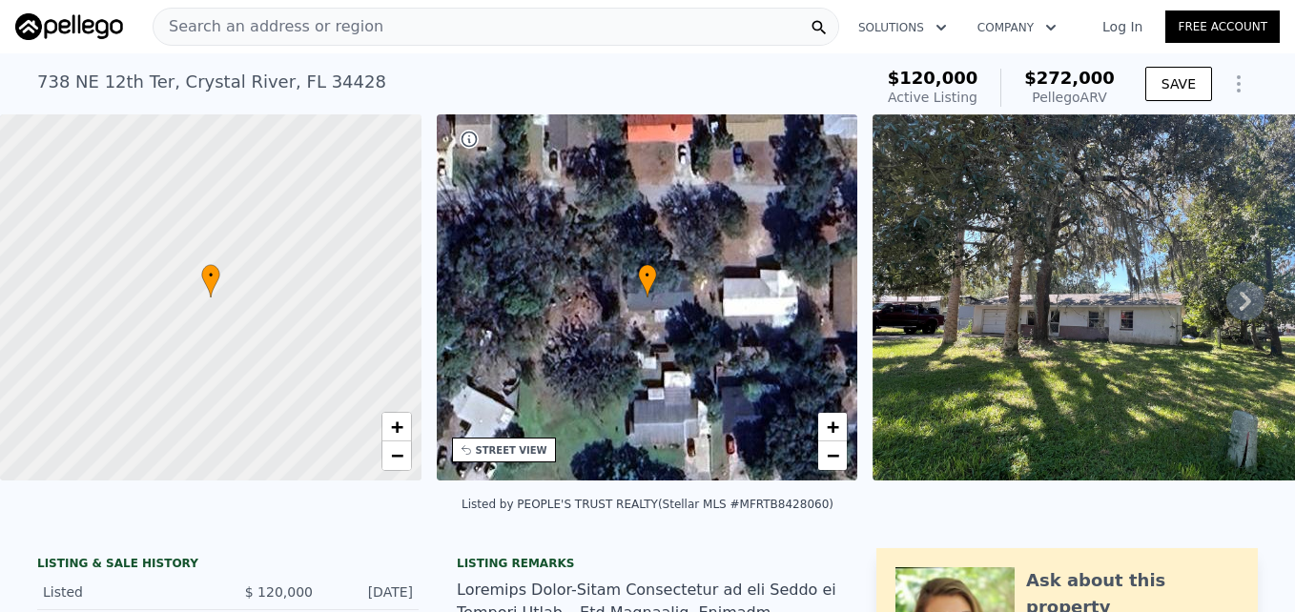
click at [198, 27] on span "Search an address or region" at bounding box center [269, 26] width 230 height 23
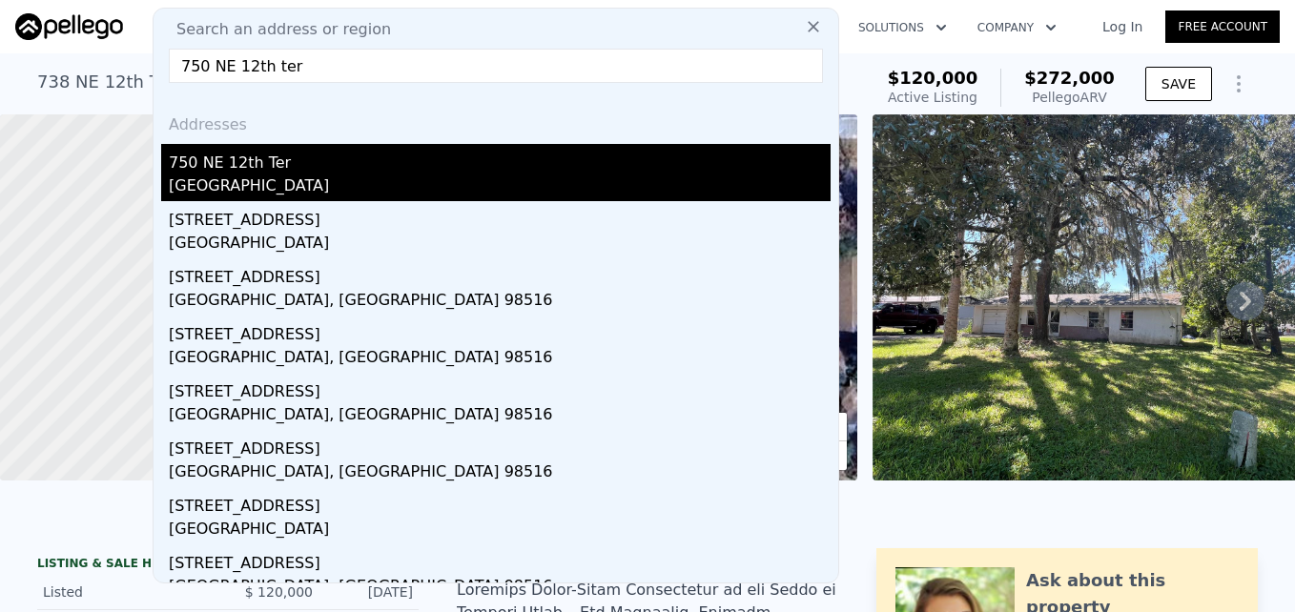
type input "750 NE 12th ter"
click at [224, 168] on div "750 NE 12th Ter" at bounding box center [500, 159] width 662 height 31
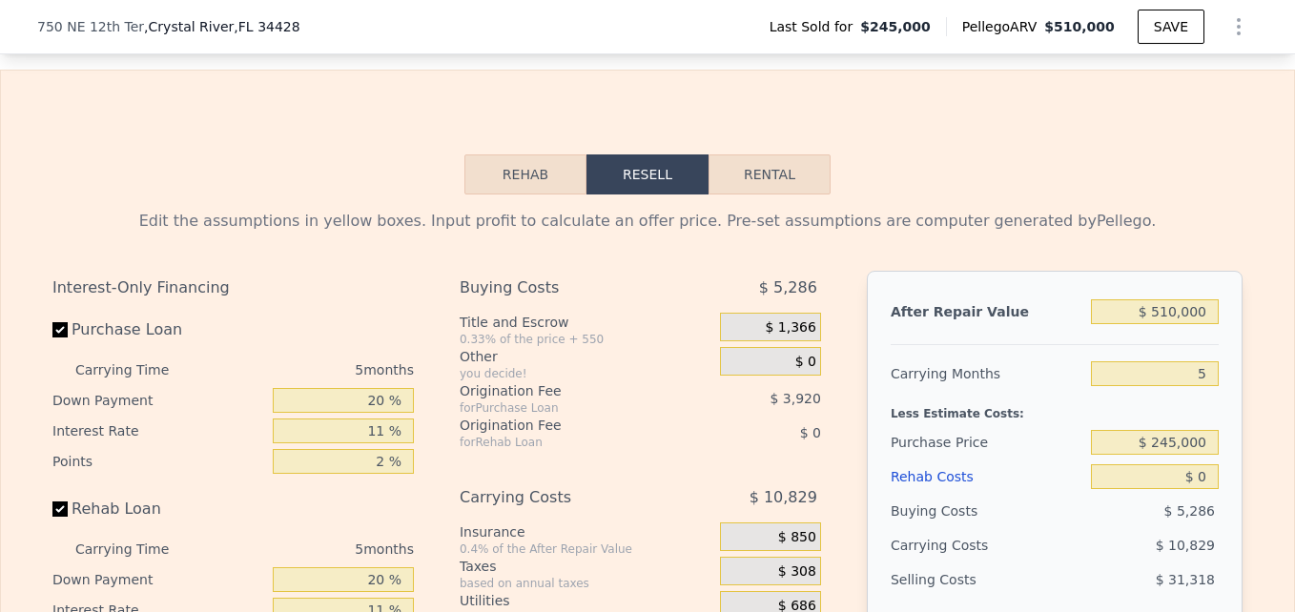
scroll to position [2736, 0]
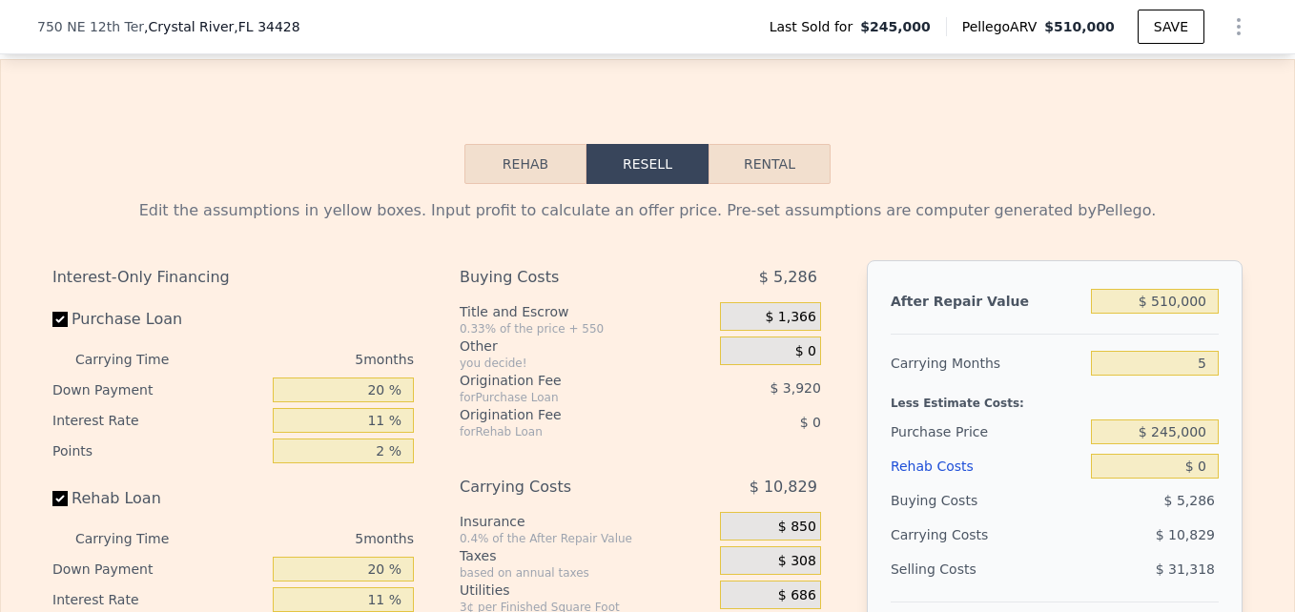
click at [772, 180] on button "Rental" at bounding box center [770, 164] width 122 height 40
select select "30"
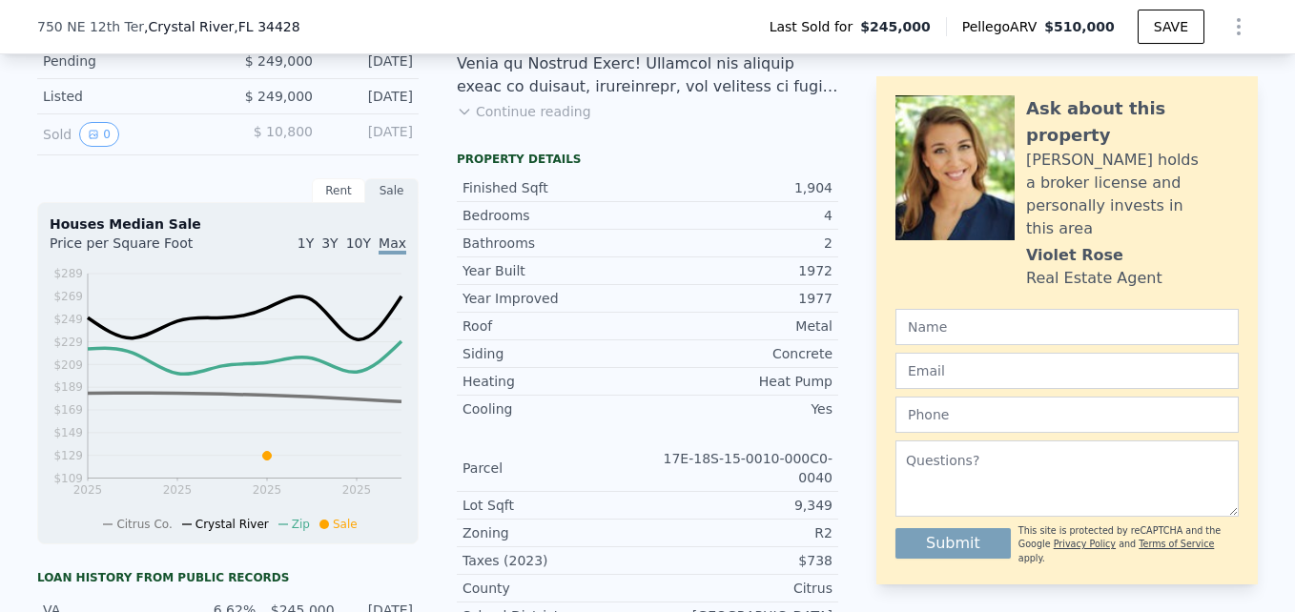
scroll to position [577, 0]
